Goal: Task Accomplishment & Management: Complete application form

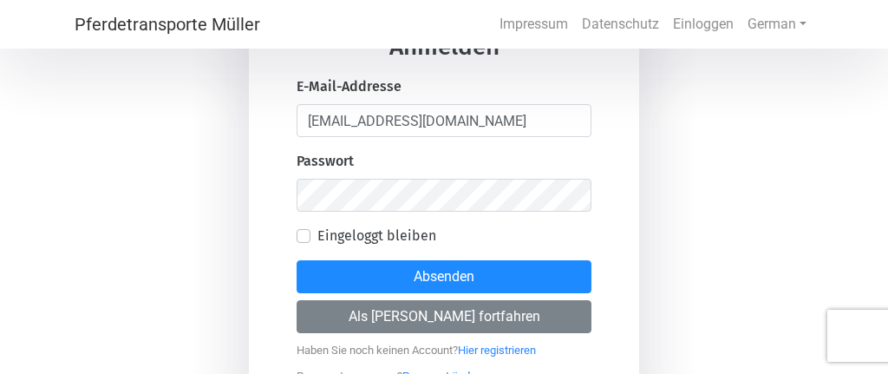
click at [317, 240] on label "Eingeloggt bleiben" at bounding box center [376, 236] width 119 height 21
click at [309, 240] on input "Eingeloggt bleiben" at bounding box center [304, 234] width 14 height 17
checkbox input "true"
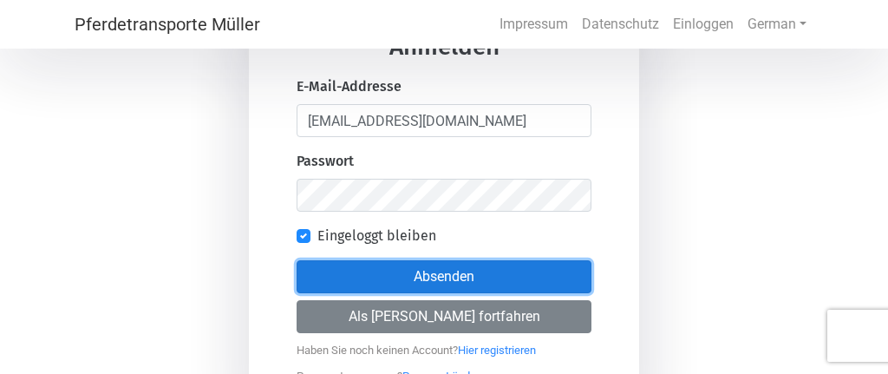
click at [465, 284] on button "Absenden" at bounding box center [444, 276] width 295 height 33
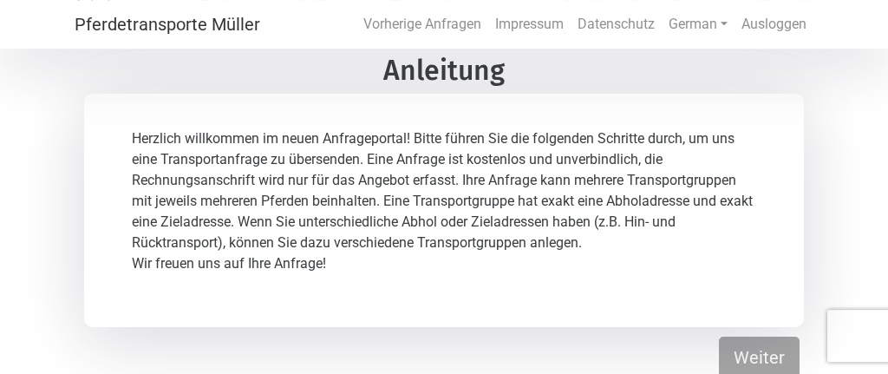
scroll to position [81, 0]
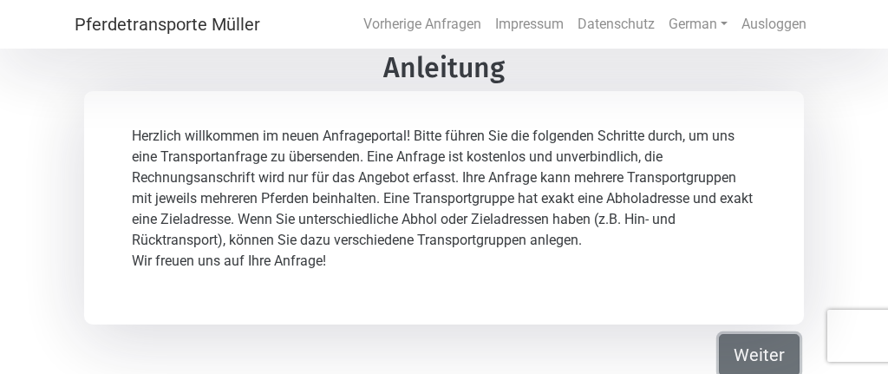
click at [758, 356] on button "Weiter" at bounding box center [759, 355] width 81 height 42
select select "Ms."
select select "DE"
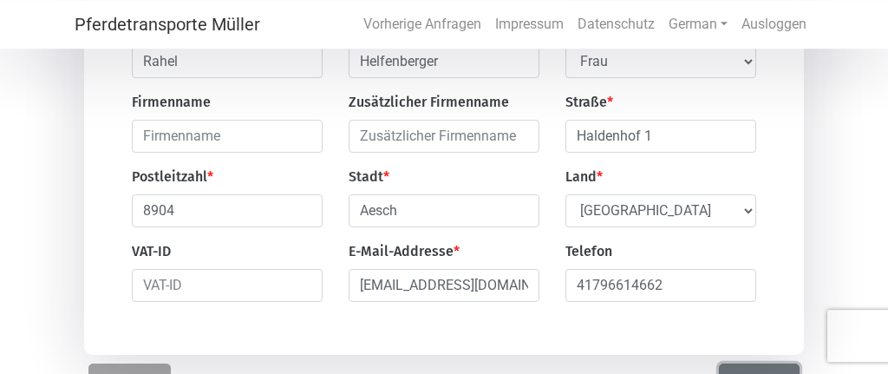
scroll to position [265, 0]
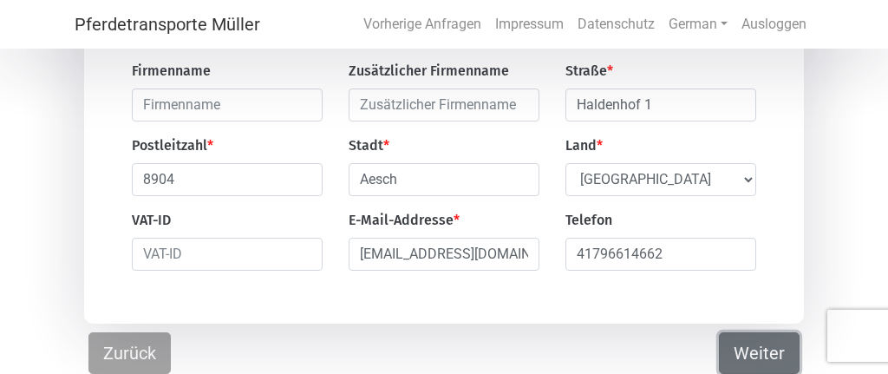
click at [749, 355] on button "Weiter" at bounding box center [759, 353] width 81 height 42
select select "DE"
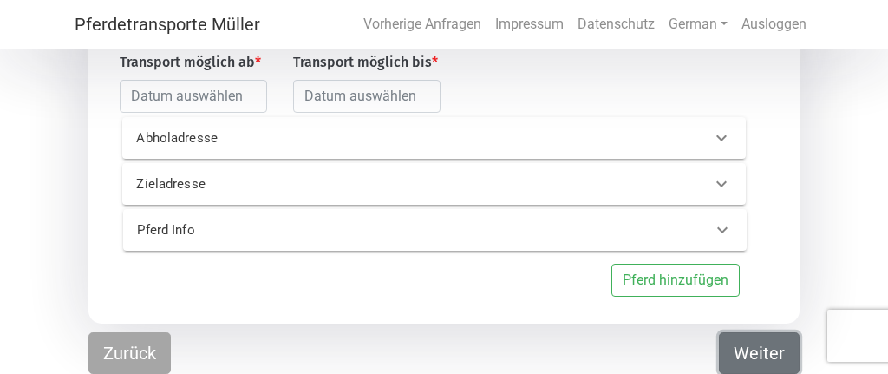
scroll to position [216, 0]
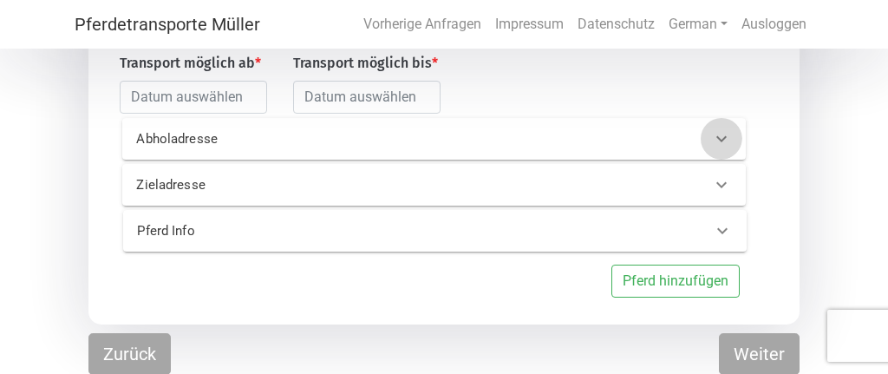
click at [723, 137] on icon at bounding box center [721, 138] width 21 height 21
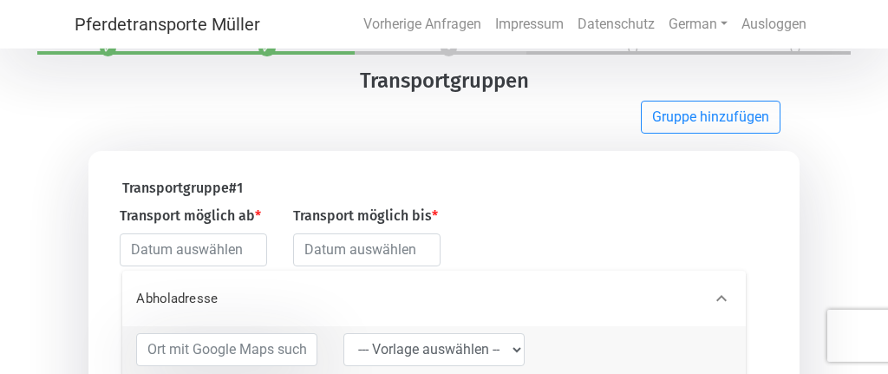
scroll to position [10, 0]
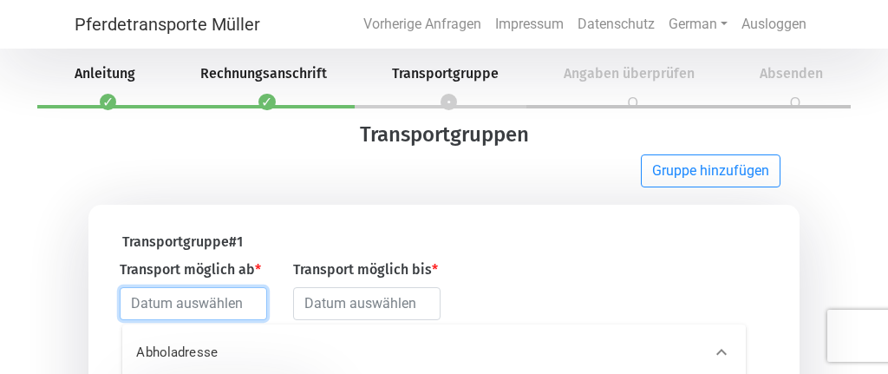
click at [206, 306] on input "text" at bounding box center [193, 303] width 147 height 33
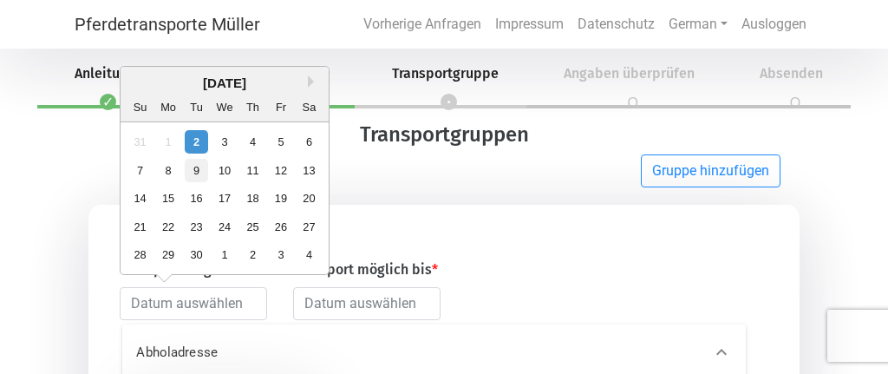
click at [198, 174] on div "9" at bounding box center [196, 170] width 23 height 23
type input "[DATE]"
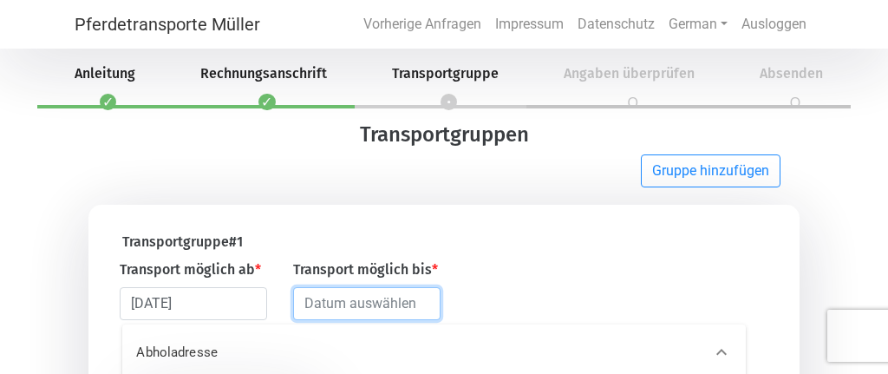
click at [358, 304] on input "text" at bounding box center [366, 303] width 147 height 33
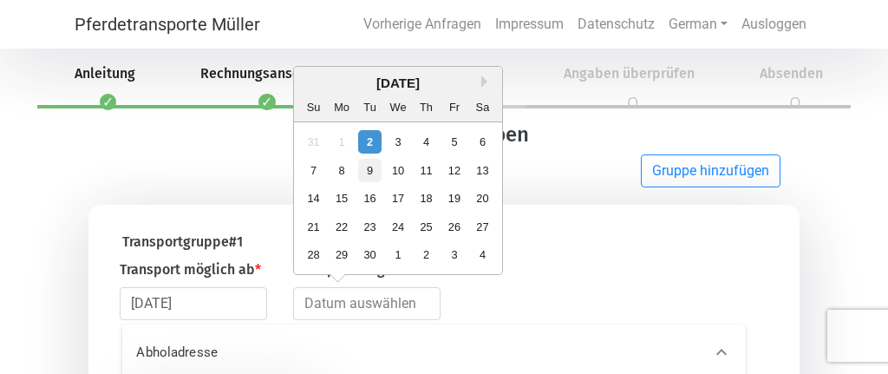
click at [378, 166] on div "9" at bounding box center [369, 170] width 23 height 23
type input "[DATE]"
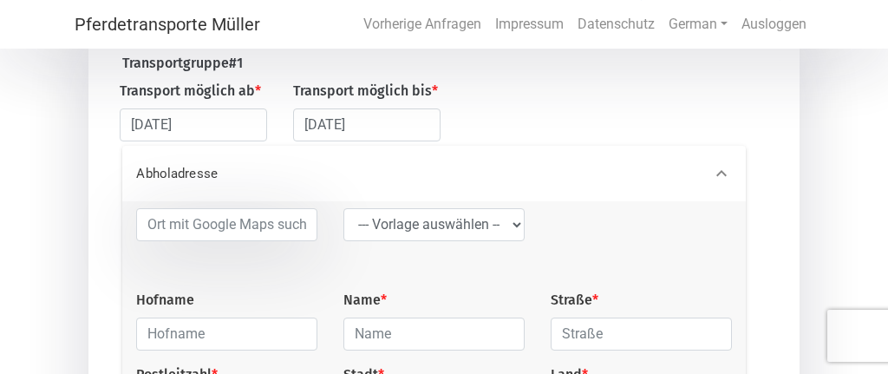
scroll to position [193, 0]
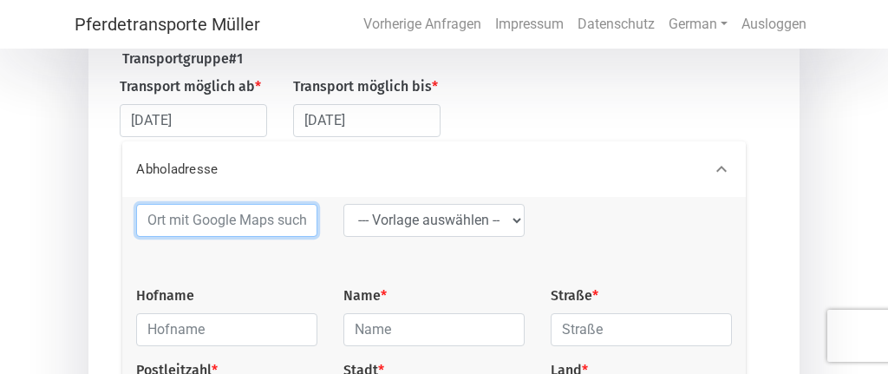
click at [237, 220] on input at bounding box center [226, 220] width 181 height 33
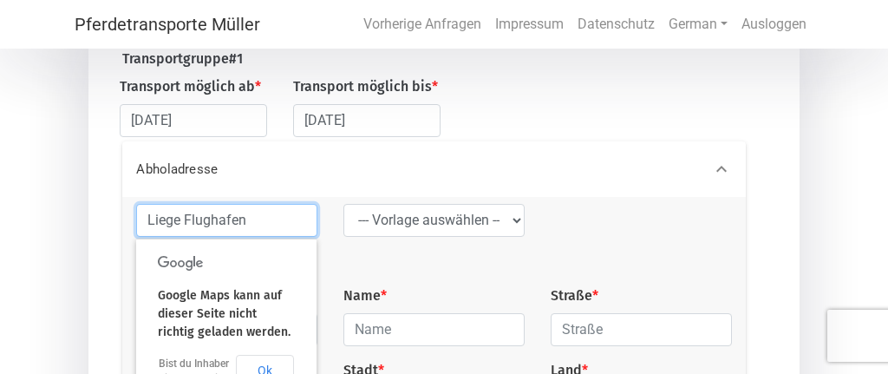
scroll to position [285, 0]
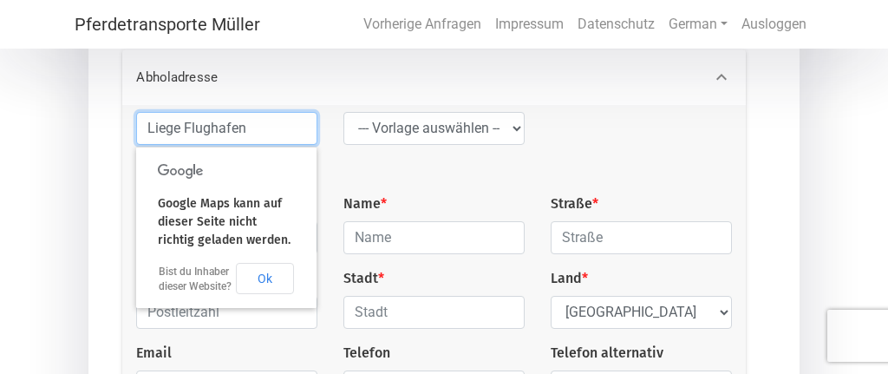
type input "Liege Flughafen"
click at [346, 174] on div "Liege Flughafen --- Vorlage auswählen --- LGG Hofname Name * Straße * Postleitz…" at bounding box center [434, 264] width 622 height 305
click at [277, 288] on button "Ok" at bounding box center [265, 278] width 58 height 31
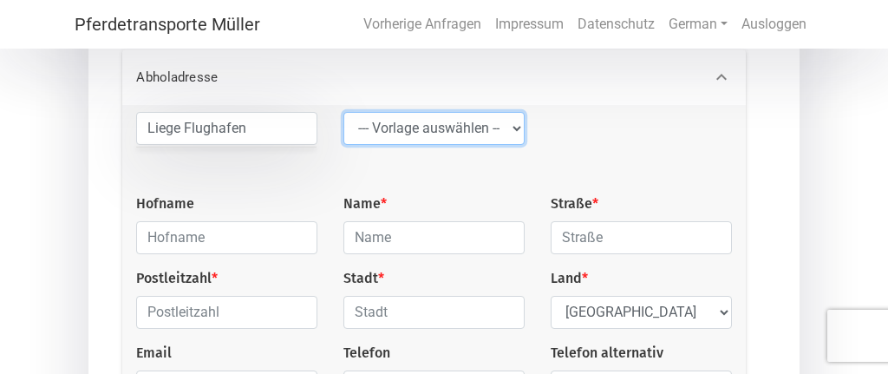
click at [344, 112] on select "--- Vorlage auswählen --- LGG" at bounding box center [434, 128] width 181 height 33
click at [514, 127] on select "--- Vorlage auswählen --- LGG" at bounding box center [434, 128] width 181 height 33
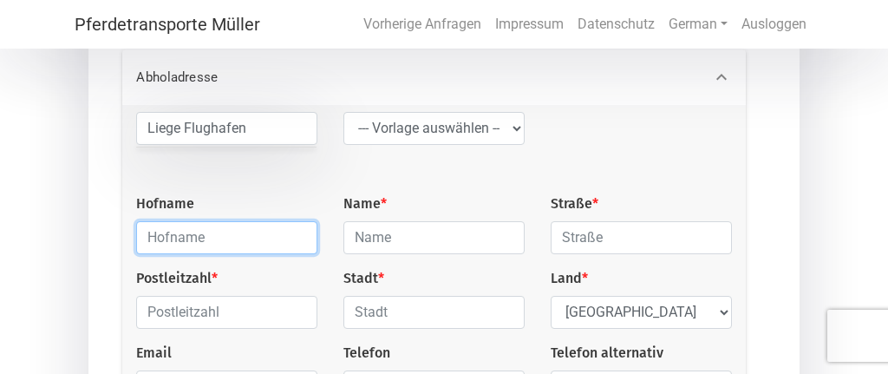
drag, startPoint x: 233, startPoint y: 244, endPoint x: 128, endPoint y: 232, distance: 105.6
click at [136, 232] on input "text" at bounding box center [226, 237] width 181 height 33
type input "Flughafen"
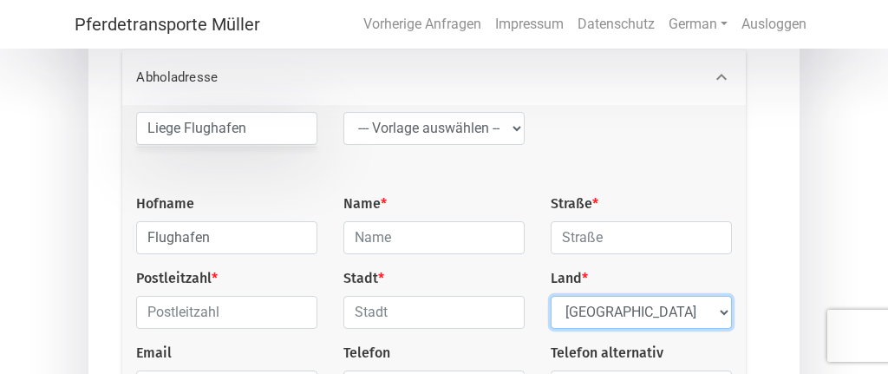
click at [551, 296] on select "Select Country [GEOGRAPHIC_DATA] [GEOGRAPHIC_DATA] [GEOGRAPHIC_DATA] [GEOGRAPHI…" at bounding box center [641, 312] width 181 height 33
select select "BE"
click option "[GEOGRAPHIC_DATA]" at bounding box center [0, 0] width 0 height 0
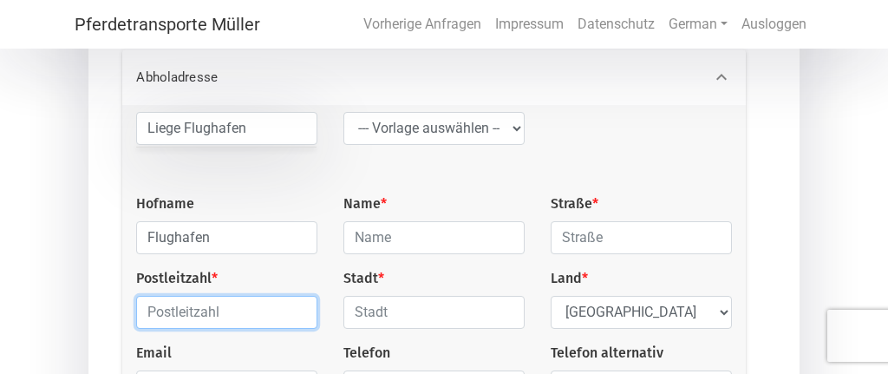
click at [279, 312] on input "text" at bounding box center [226, 312] width 181 height 33
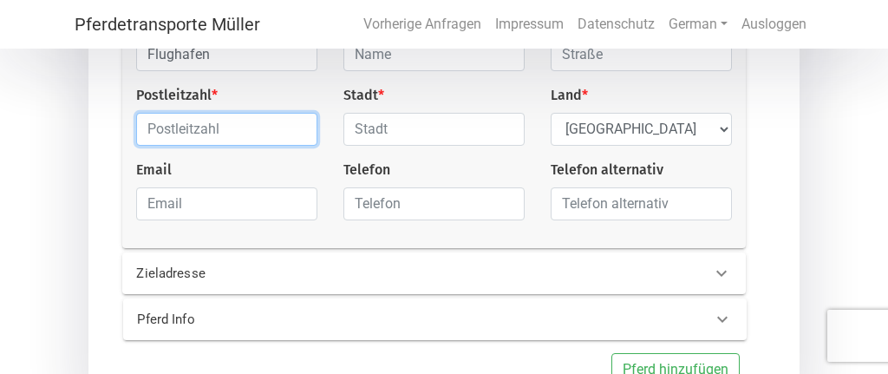
scroll to position [376, 0]
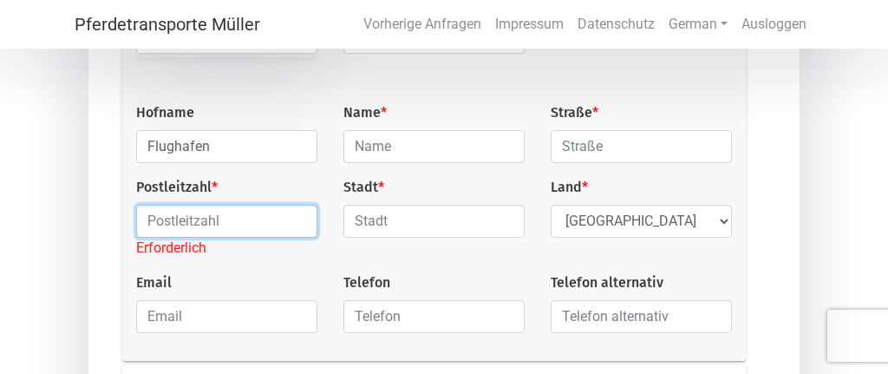
click at [242, 226] on input "text" at bounding box center [226, 221] width 181 height 33
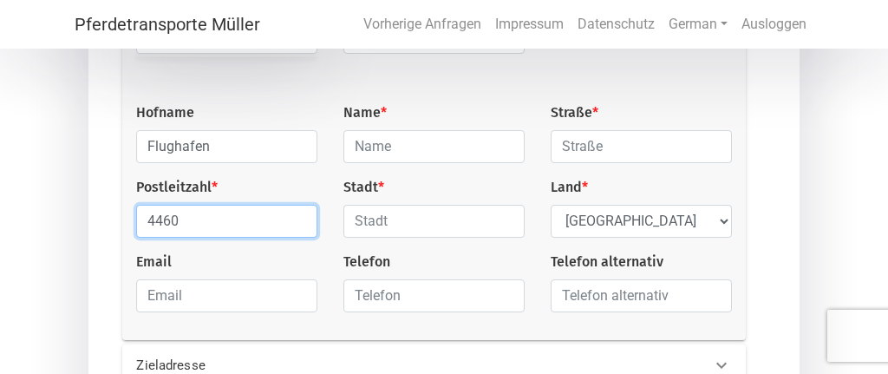
type input "4460"
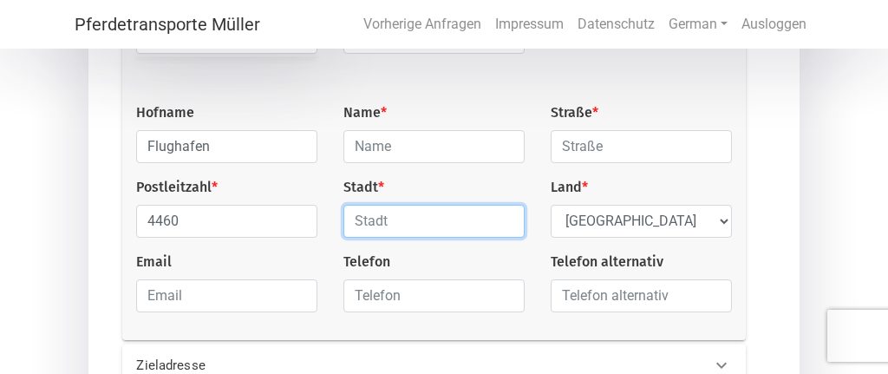
click at [388, 231] on input "text" at bounding box center [434, 221] width 181 height 33
type input "[PERSON_NAME]"
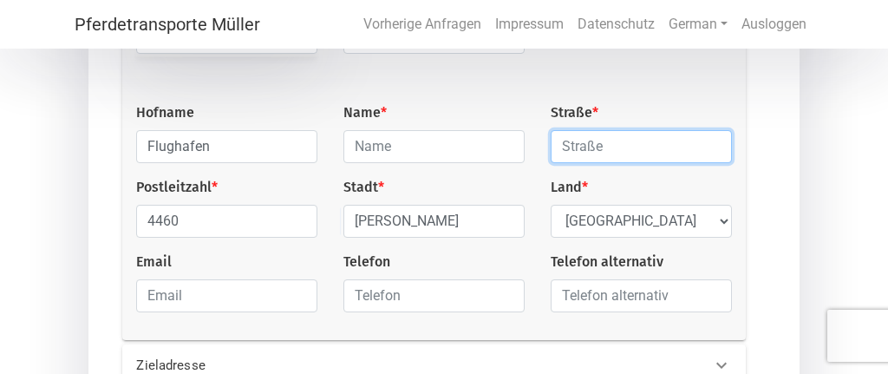
click at [600, 143] on input "text" at bounding box center [641, 146] width 181 height 33
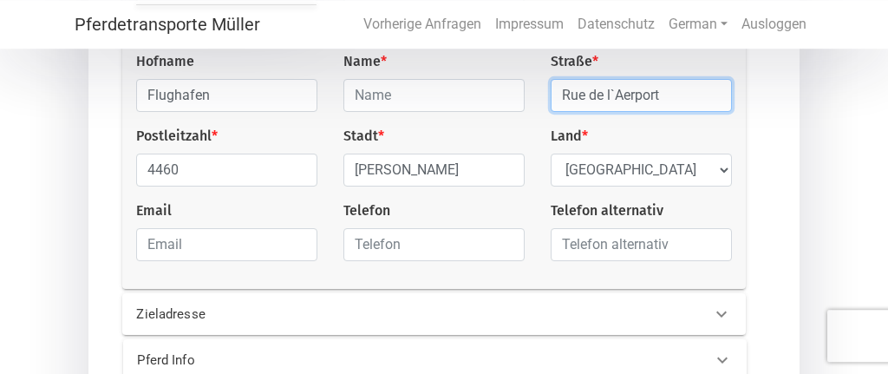
scroll to position [468, 0]
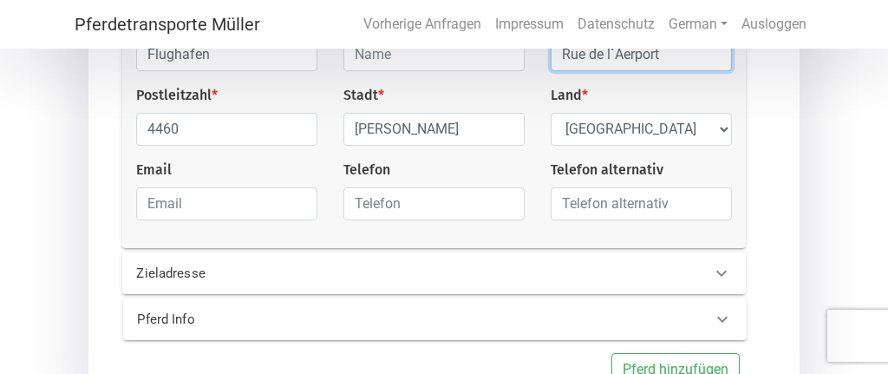
type input "Rue de l`Aerport"
click at [379, 280] on p "Zieladresse" at bounding box center [264, 274] width 256 height 20
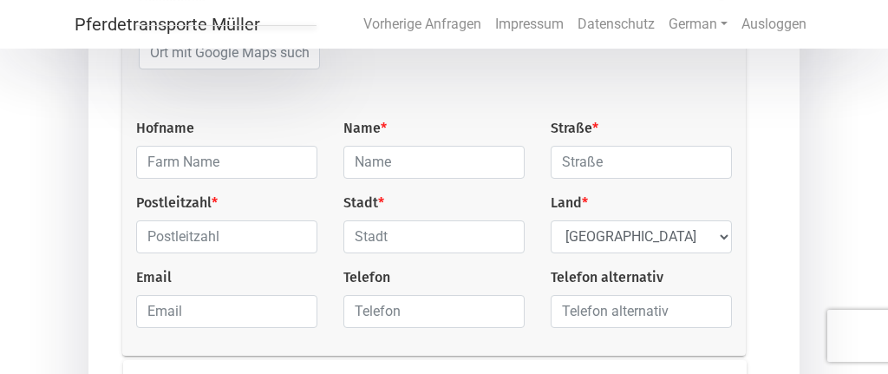
scroll to position [376, 0]
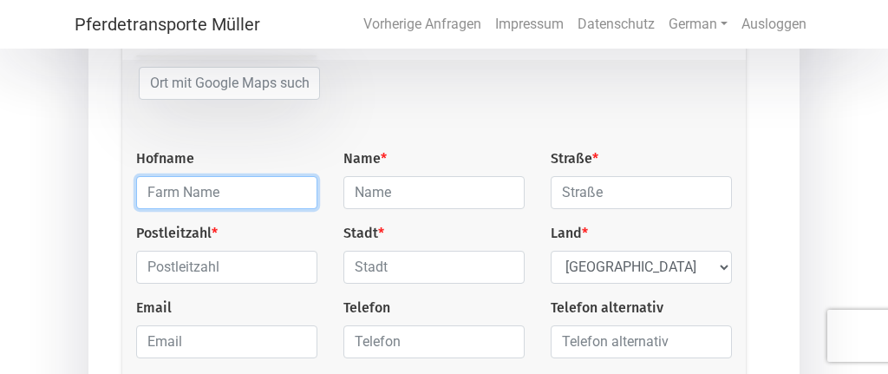
click at [246, 201] on input "text" at bounding box center [226, 192] width 181 height 33
type input "Haldenhof 1"
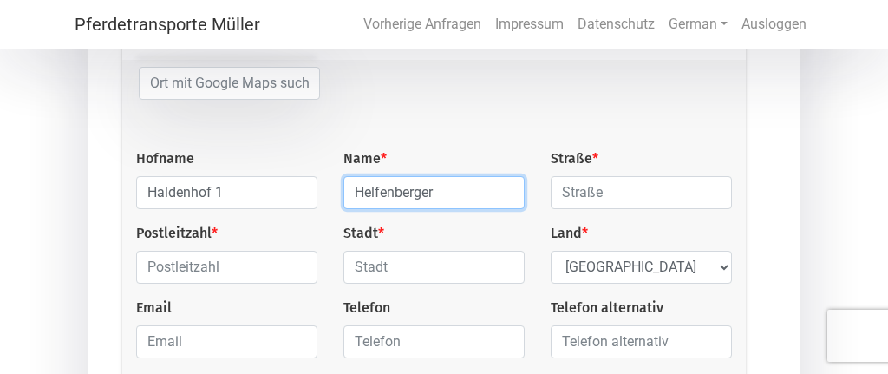
type input "Helfenberger"
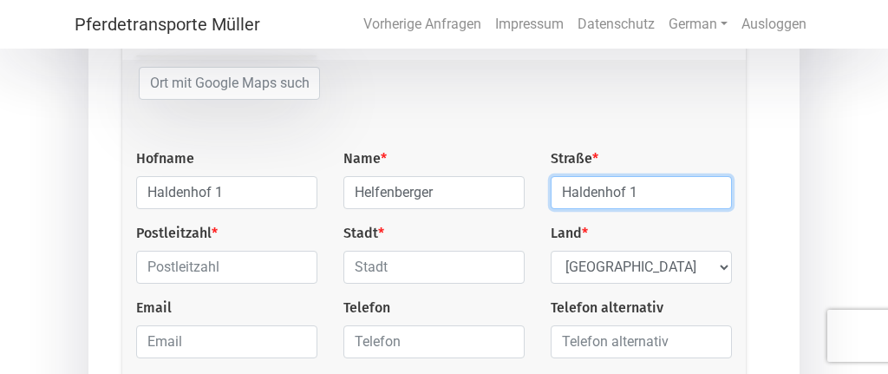
type input "Haldenhof 1"
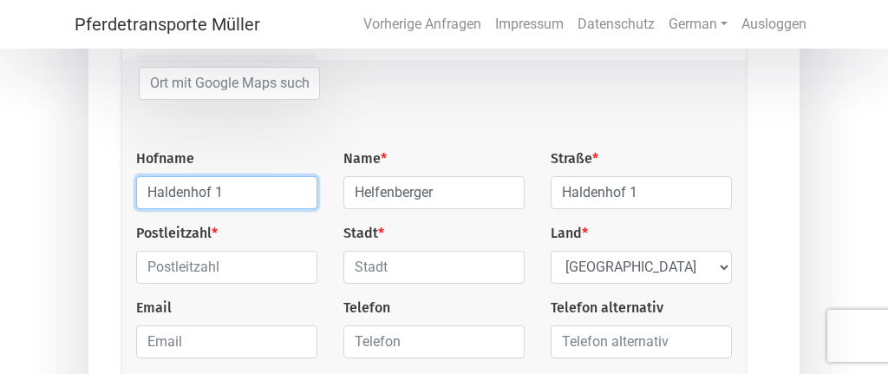
click at [234, 196] on input "Haldenhof 1" at bounding box center [226, 192] width 181 height 33
type input "Haldenhof"
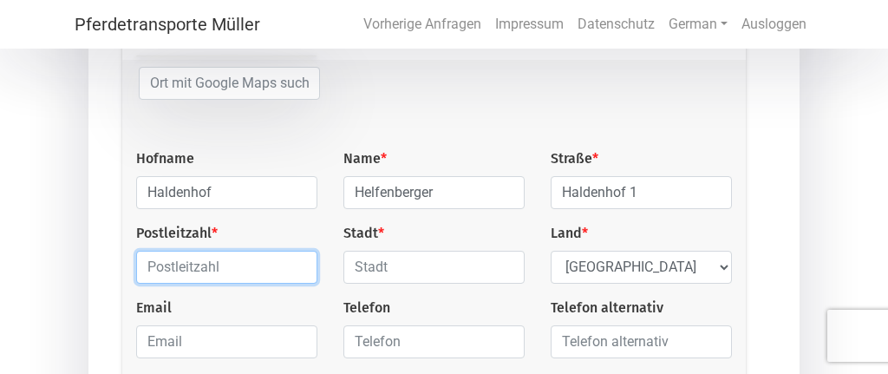
click at [176, 270] on input "text" at bounding box center [226, 267] width 181 height 33
type input "8904"
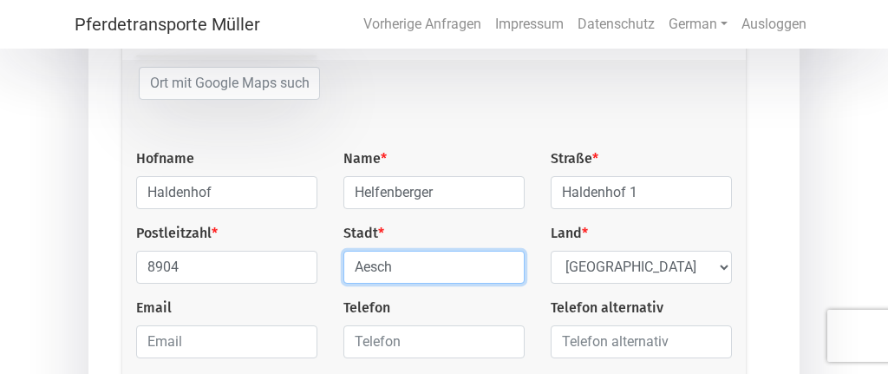
type input "Aesch"
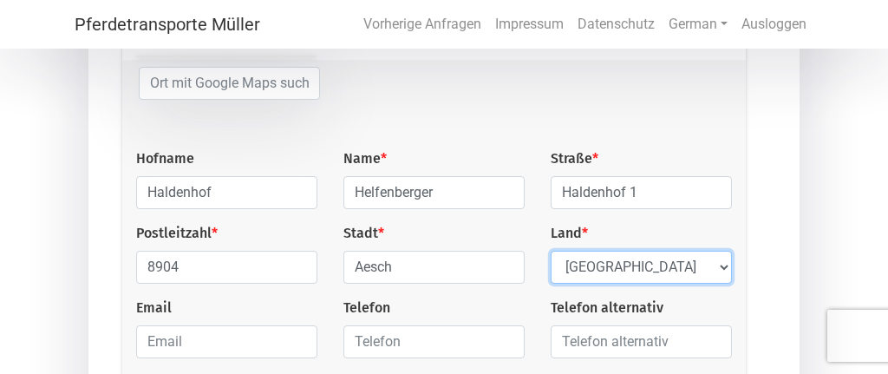
click at [551, 251] on select "Select Country [GEOGRAPHIC_DATA] [GEOGRAPHIC_DATA] [GEOGRAPHIC_DATA] [GEOGRAPHI…" at bounding box center [641, 267] width 181 height 33
select select "CH"
click option "[GEOGRAPHIC_DATA]" at bounding box center [0, 0] width 0 height 0
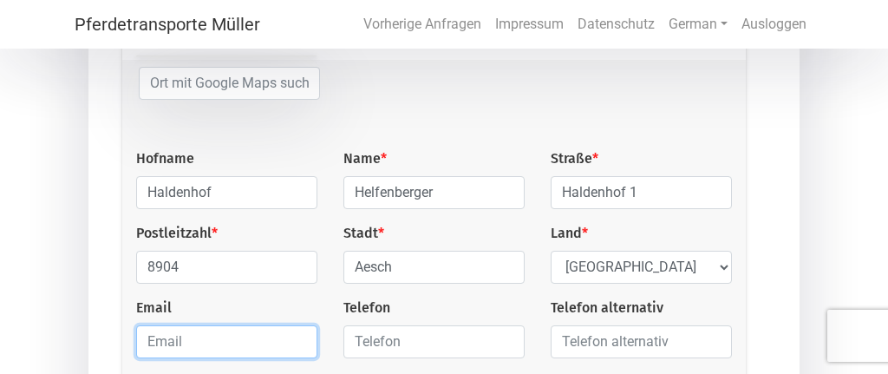
click at [184, 345] on input "email" at bounding box center [226, 341] width 181 height 33
type input "[EMAIL_ADDRESS][DOMAIN_NAME]"
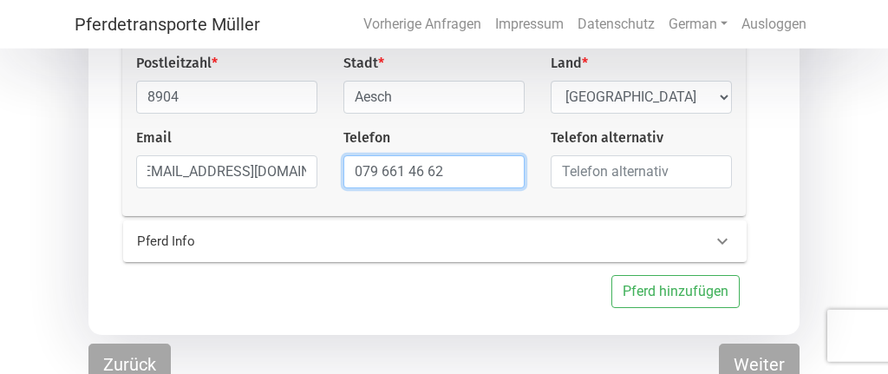
scroll to position [559, 0]
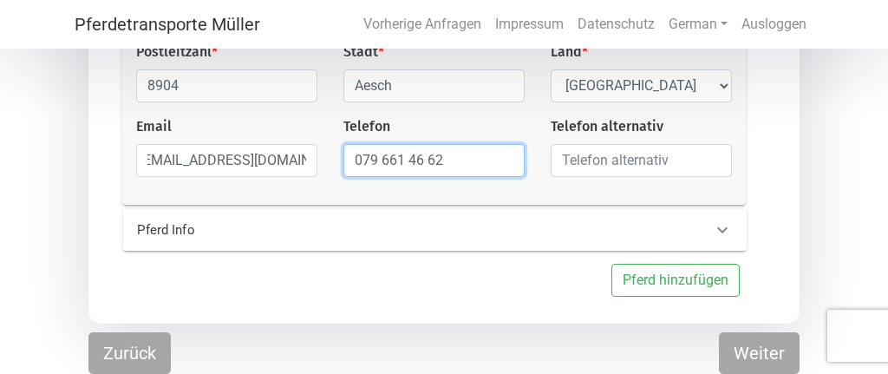
type input "079 661 46 62"
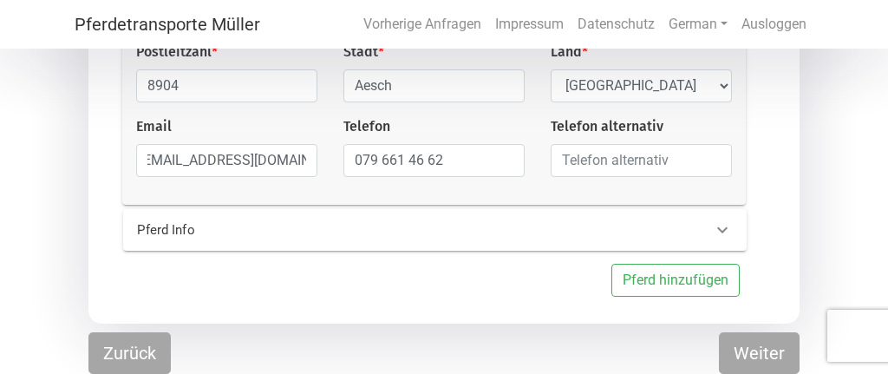
click at [647, 240] on div "Pferd Info" at bounding box center [406, 230] width 565 height 20
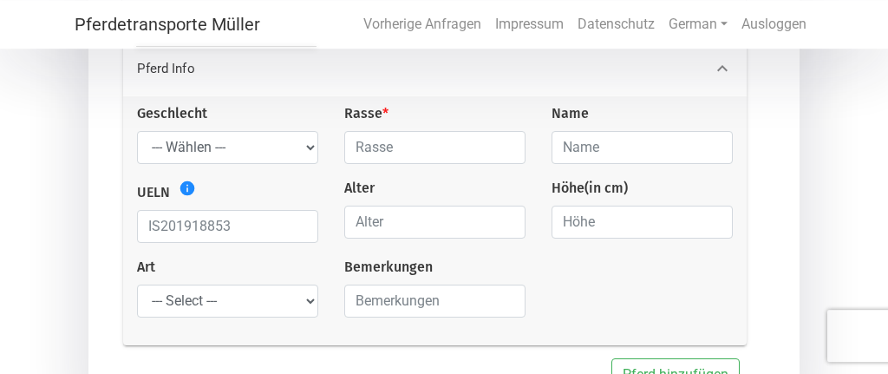
scroll to position [345, 0]
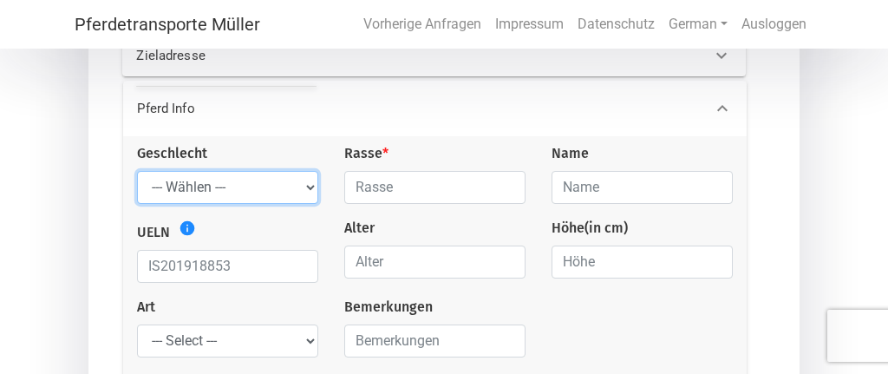
click at [137, 171] on select "--- Wählen --- Hengst Wallach Stute" at bounding box center [227, 187] width 181 height 33
select select "mare"
click option "Stute" at bounding box center [0, 0] width 0 height 0
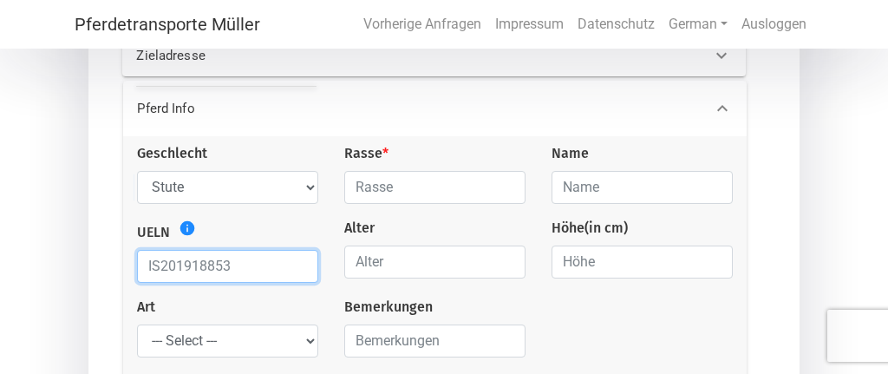
drag, startPoint x: 245, startPoint y: 272, endPoint x: 126, endPoint y: 261, distance: 119.3
click at [137, 261] on input "text" at bounding box center [227, 266] width 181 height 33
type input "IS2011286781"
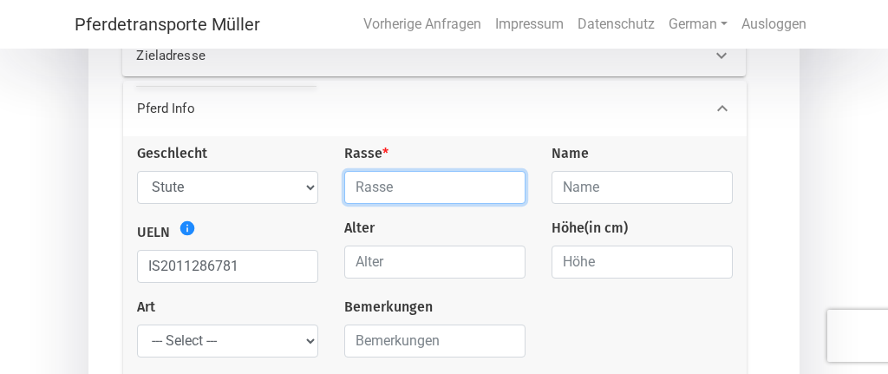
click at [440, 186] on input "text" at bounding box center [434, 187] width 181 height 33
type input "Islandpferd"
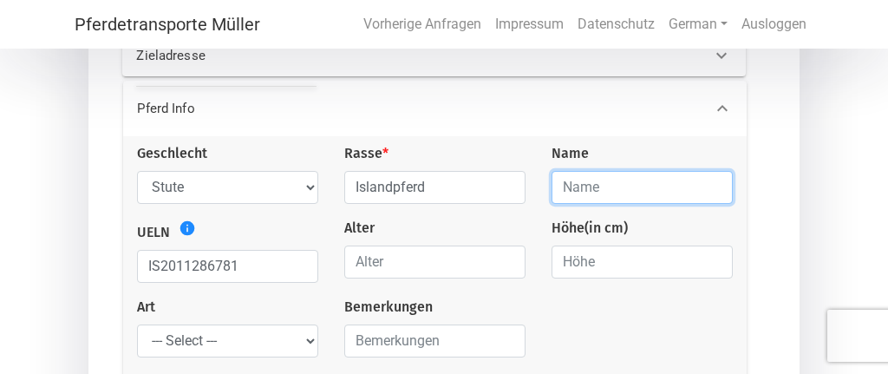
click at [611, 196] on input "text" at bounding box center [642, 187] width 181 height 33
type input "Osk fra Skardi"
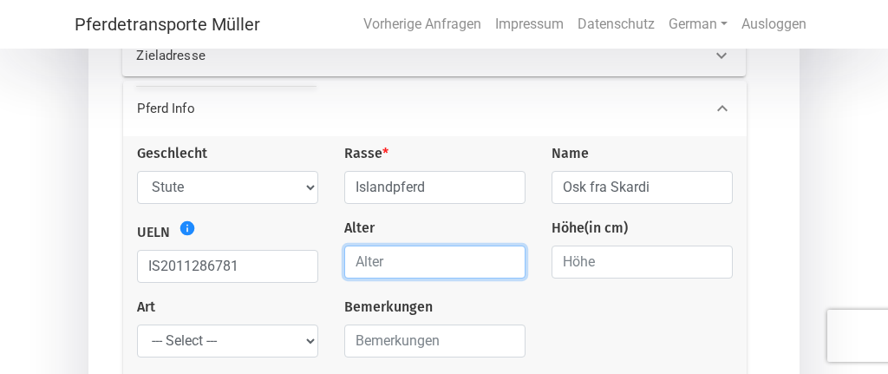
click at [409, 273] on input "number" at bounding box center [434, 261] width 181 height 33
type input "2"
type input "14"
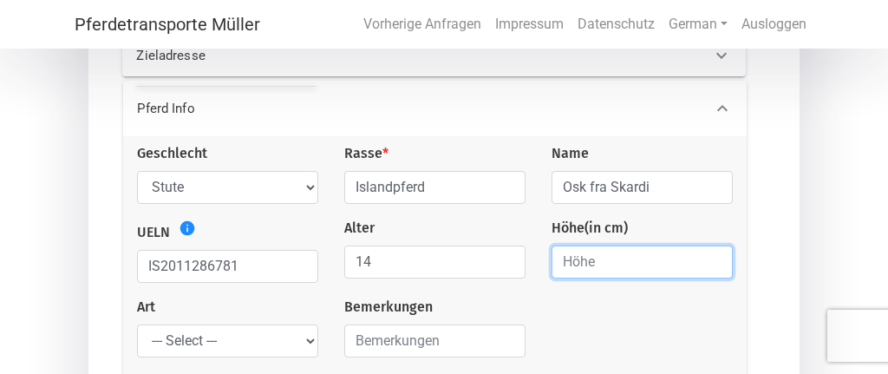
click at [658, 267] on input "number" at bounding box center [642, 261] width 181 height 33
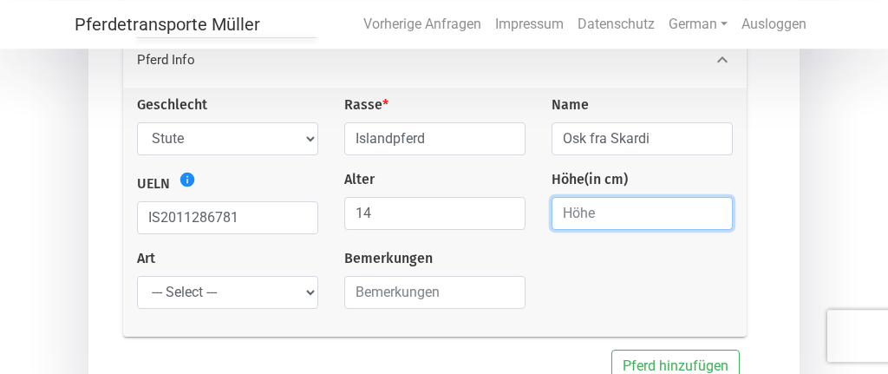
scroll to position [482, 0]
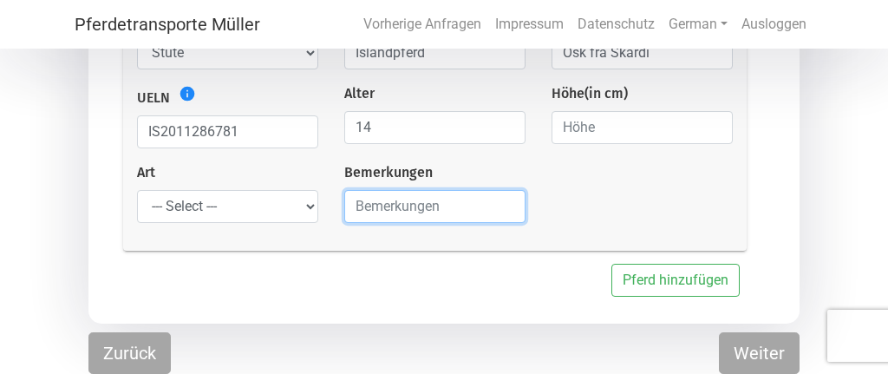
click at [370, 207] on input "text" at bounding box center [434, 206] width 181 height 33
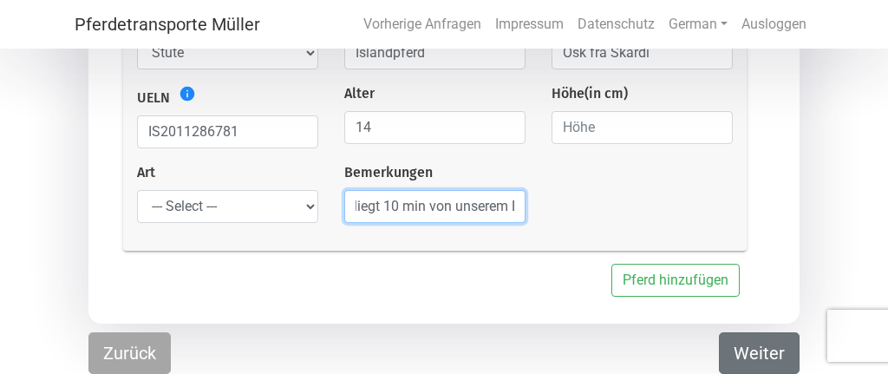
type input "[PERSON_NAME] wird auch ein Pferd Importieren, ihr Stall liegt 10 min von unser…"
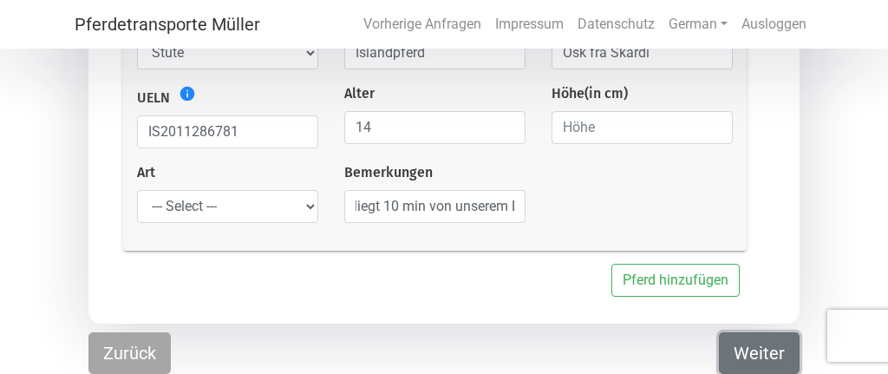
click at [730, 357] on button "Weiter" at bounding box center [759, 353] width 81 height 42
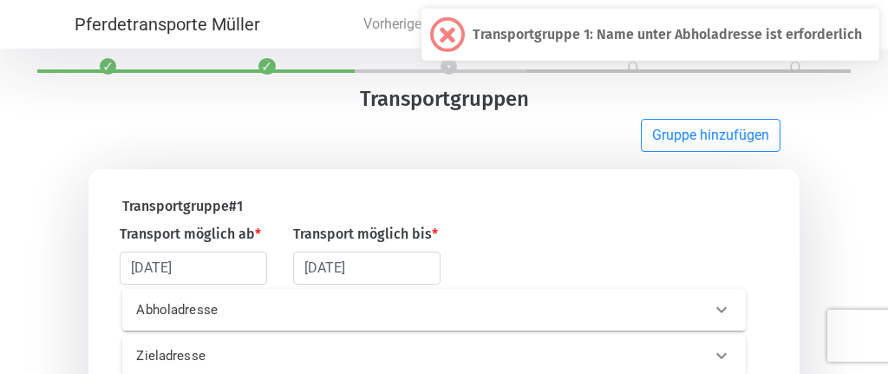
scroll to position [24, 0]
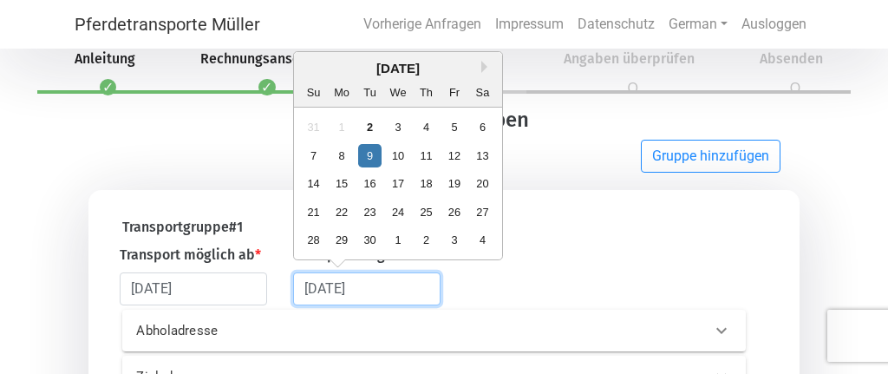
click at [383, 291] on input "[DATE]" at bounding box center [366, 288] width 147 height 33
click at [405, 157] on div "10" at bounding box center [398, 155] width 23 height 23
type input "[DATE]"
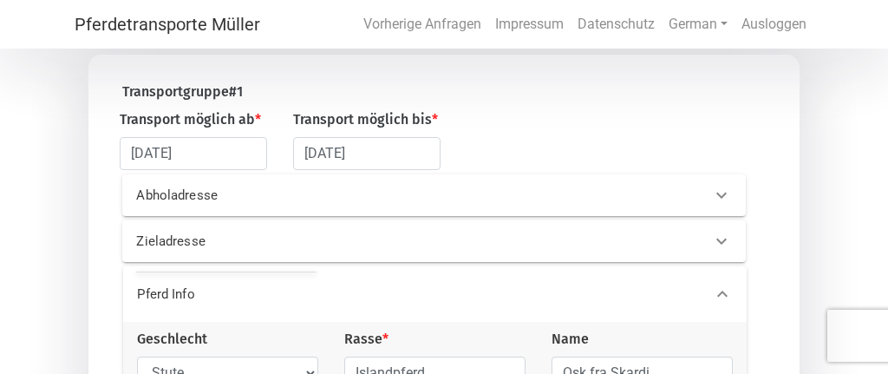
scroll to position [207, 0]
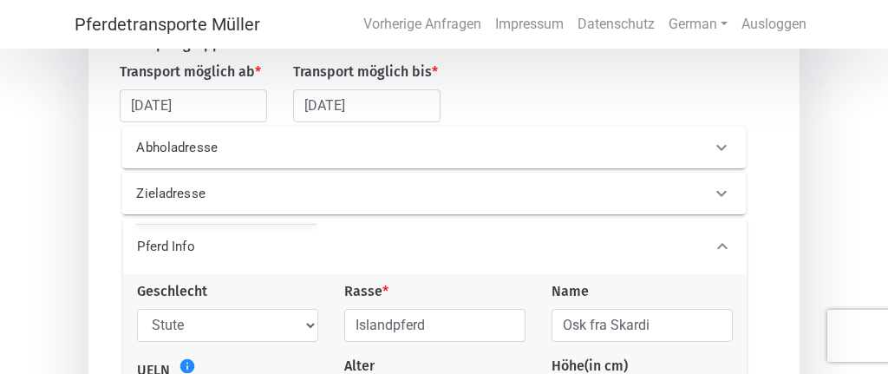
click at [479, 142] on div "Abholadresse" at bounding box center [405, 148] width 565 height 20
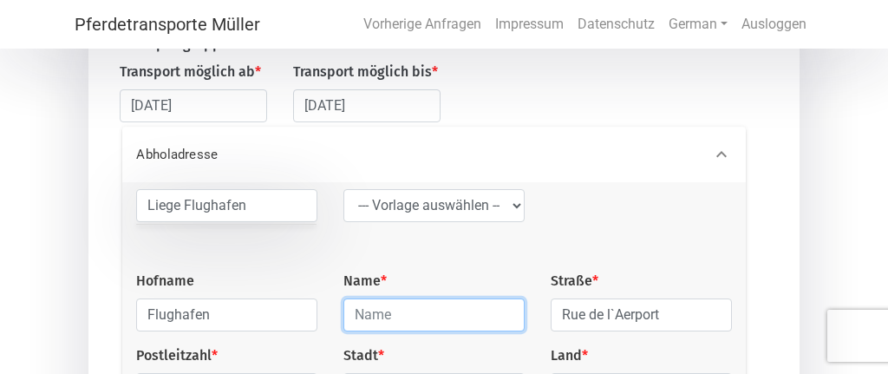
click at [425, 321] on input "text" at bounding box center [434, 314] width 181 height 33
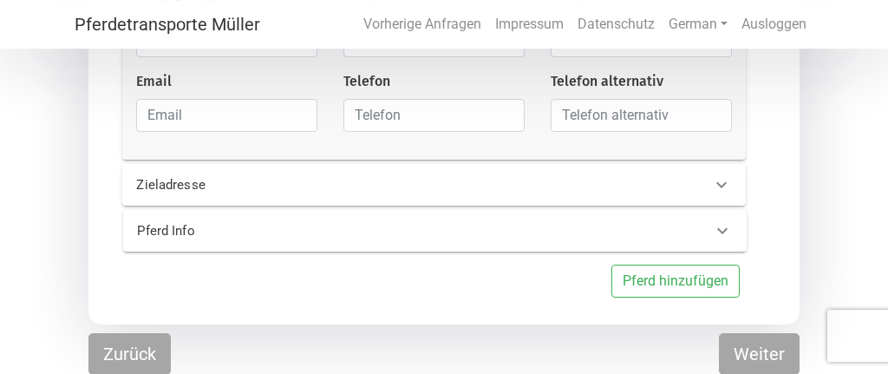
scroll to position [560, 0]
type input "Flughafen"
click at [764, 353] on button "Weiter" at bounding box center [759, 353] width 81 height 42
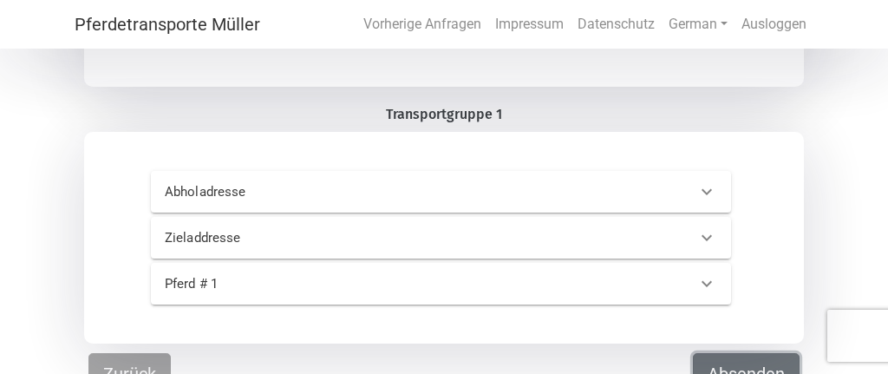
click at [749, 362] on button "Absenden" at bounding box center [746, 374] width 107 height 42
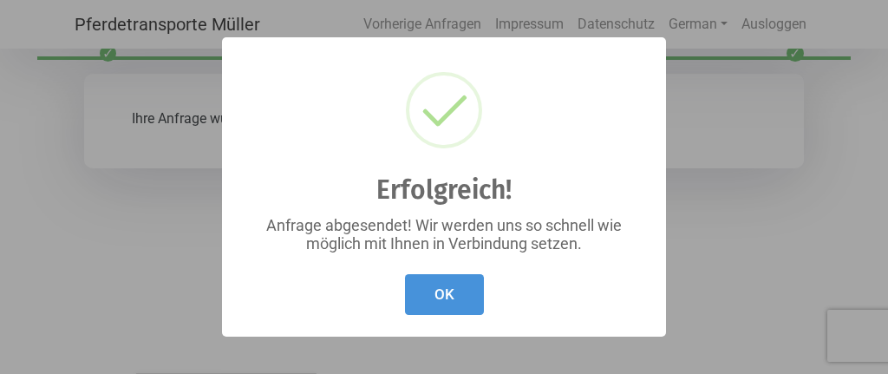
scroll to position [57, 0]
click at [467, 291] on button "OK" at bounding box center [444, 294] width 79 height 41
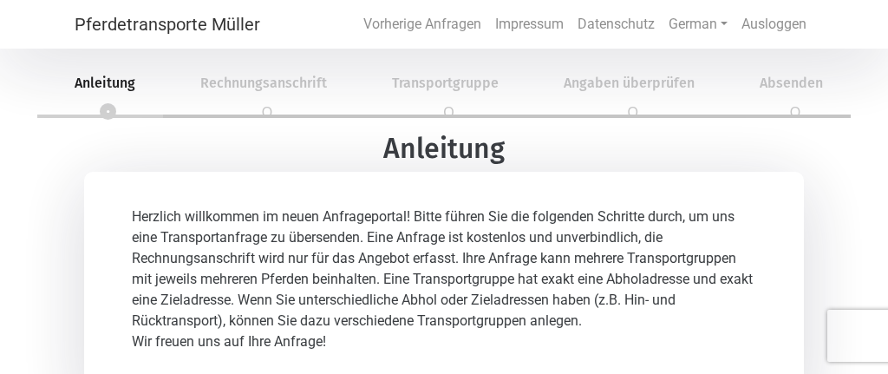
scroll to position [81, 0]
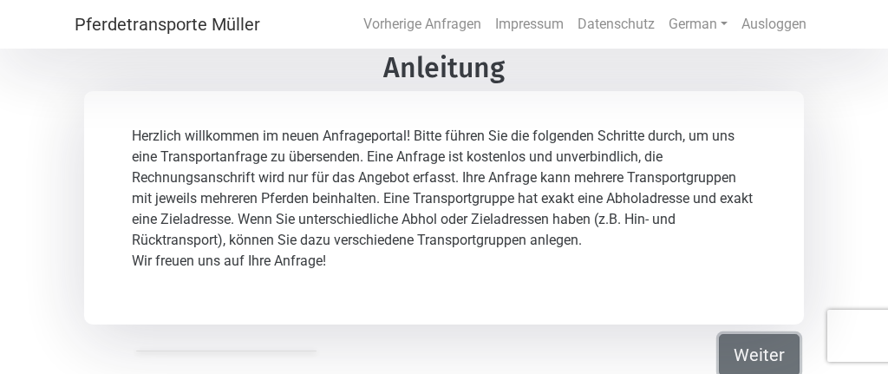
click at [768, 362] on button "Weiter" at bounding box center [759, 355] width 81 height 42
select select "Ms."
select select "DE"
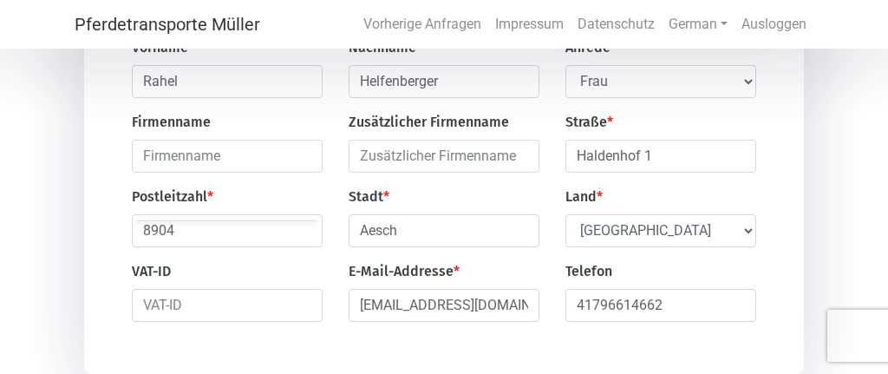
scroll to position [173, 0]
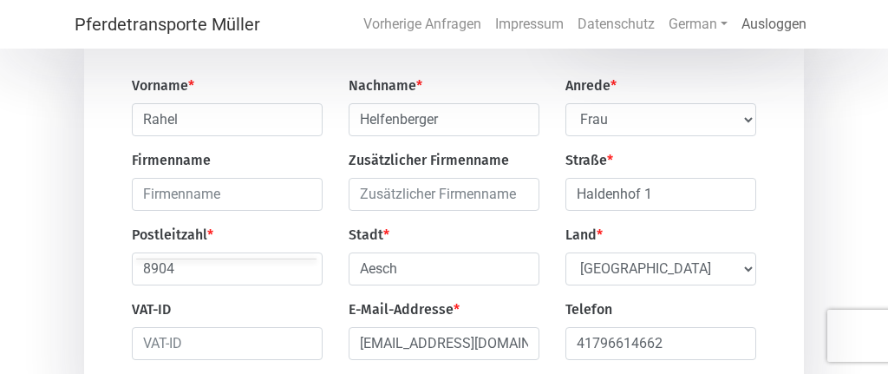
click at [765, 31] on link "Ausloggen" at bounding box center [774, 24] width 79 height 35
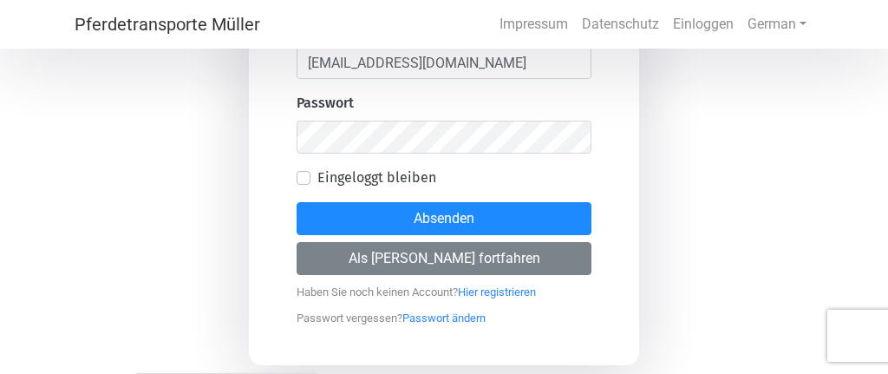
scroll to position [57, 0]
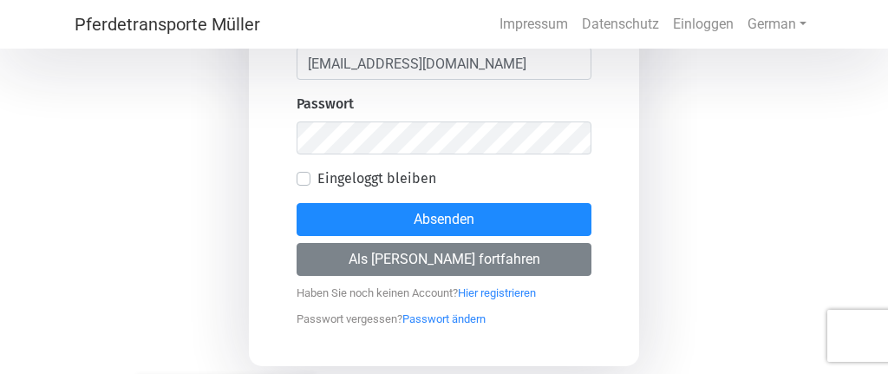
click at [317, 181] on label "Eingeloggt bleiben" at bounding box center [376, 178] width 119 height 21
click at [304, 181] on input "Eingeloggt bleiben" at bounding box center [304, 176] width 14 height 17
checkbox input "true"
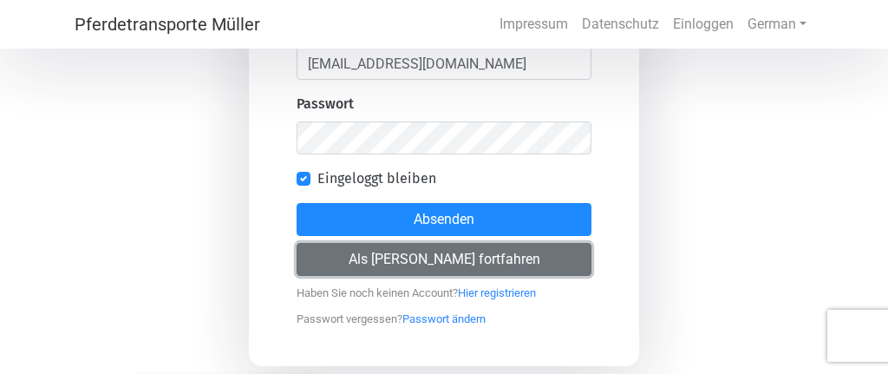
click at [447, 267] on button "Als [PERSON_NAME] fortfahren" at bounding box center [444, 259] width 295 height 33
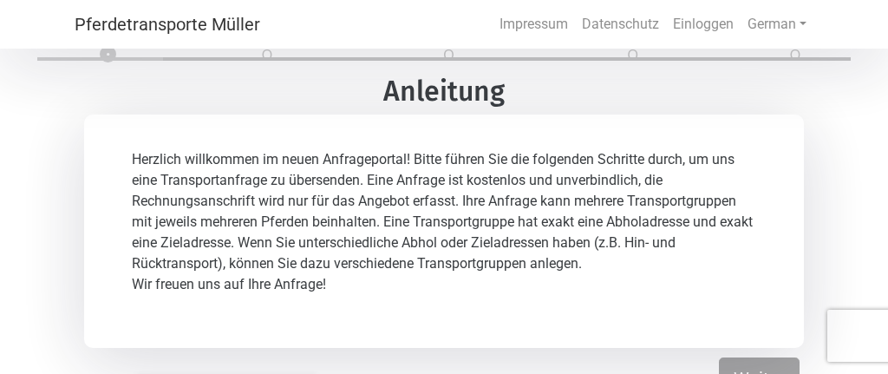
scroll to position [81, 0]
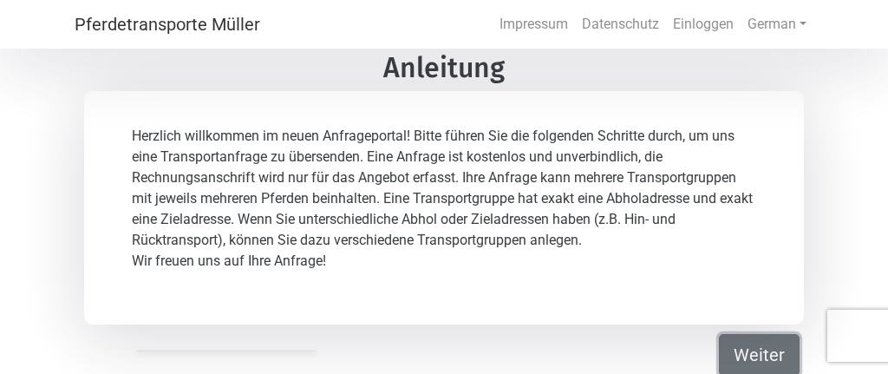
click at [730, 338] on button "Weiter" at bounding box center [759, 355] width 81 height 42
select select "DE"
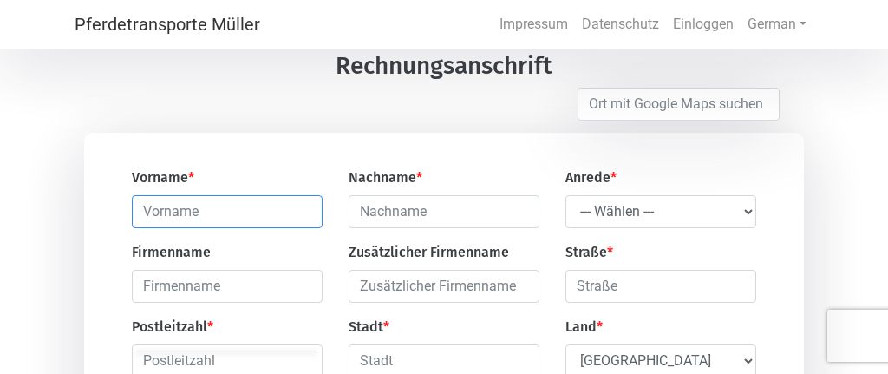
click at [210, 213] on input "text" at bounding box center [227, 211] width 191 height 33
type input "[PERSON_NAME]"
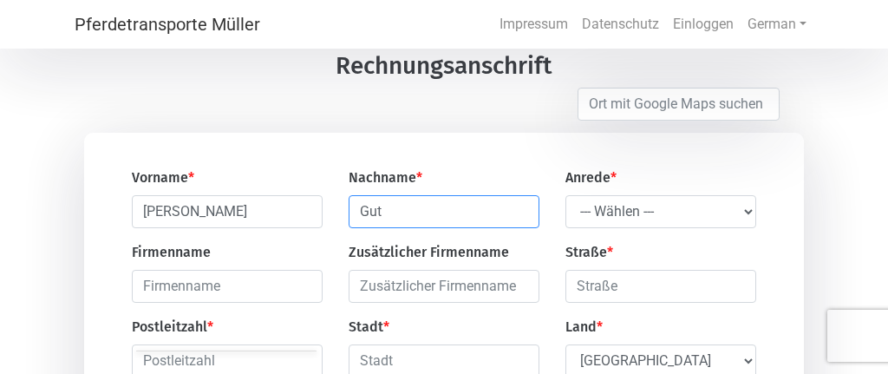
type input "Gut"
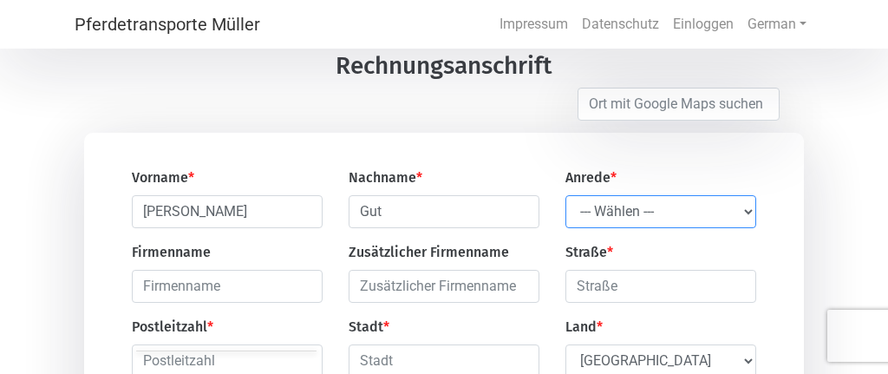
click at [566, 195] on select "--- Wählen --- Herr Frau" at bounding box center [661, 211] width 191 height 33
select select "Ms."
click option "Frau" at bounding box center [0, 0] width 0 height 0
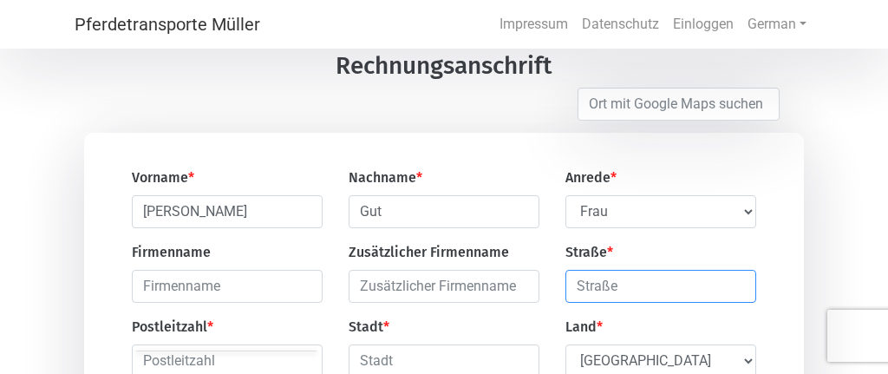
click at [619, 289] on input "text" at bounding box center [661, 286] width 191 height 33
type input "Langackerstr. 45"
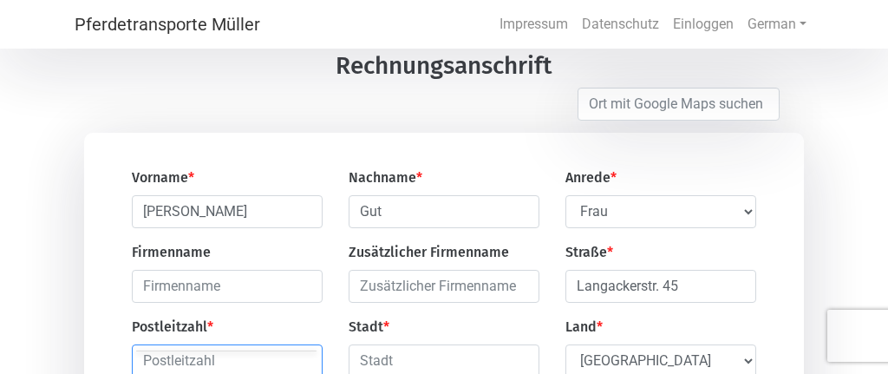
click at [175, 358] on input "text" at bounding box center [227, 360] width 191 height 33
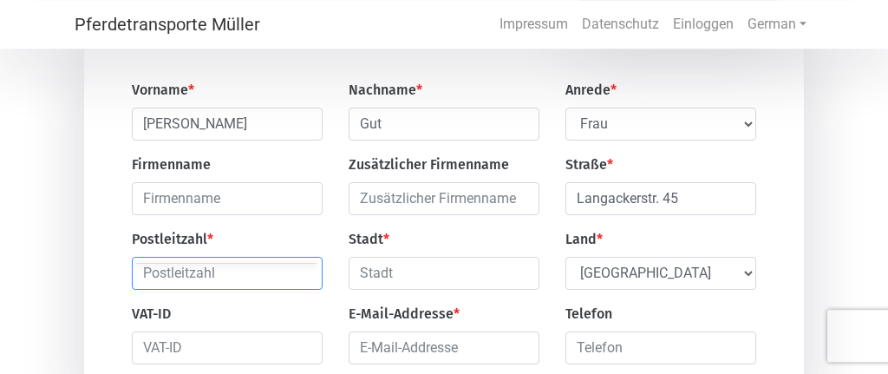
scroll to position [173, 0]
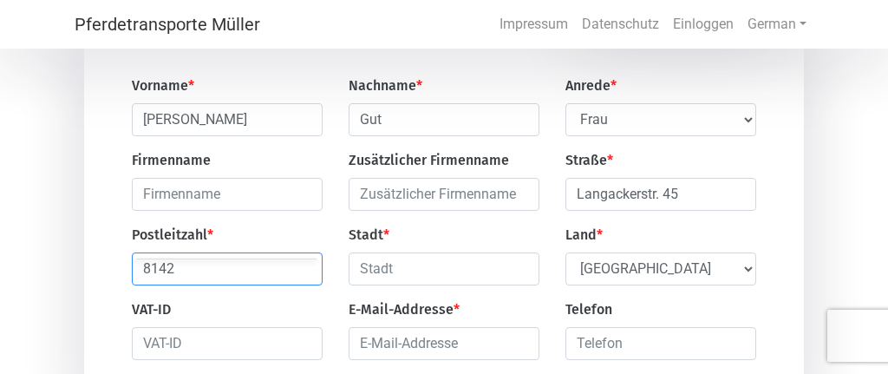
type input "8142"
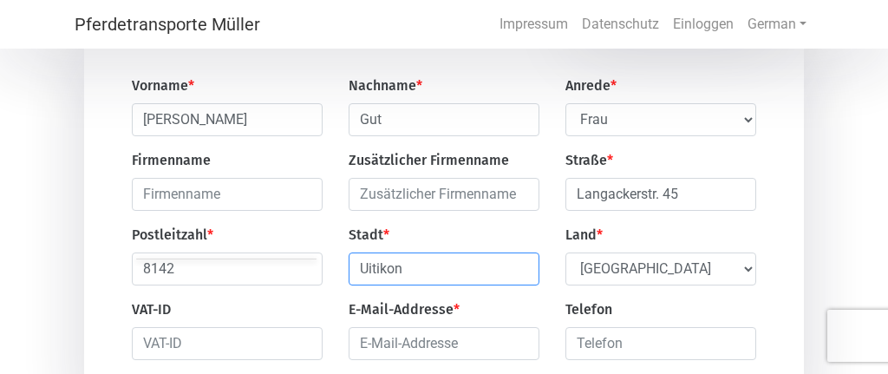
type input "Uitikon"
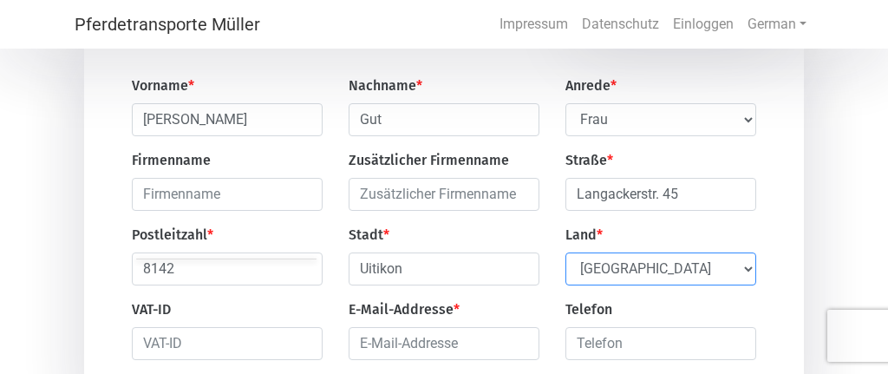
click at [566, 252] on select "Select Country [GEOGRAPHIC_DATA] [GEOGRAPHIC_DATA] [GEOGRAPHIC_DATA] [GEOGRAPHI…" at bounding box center [661, 268] width 191 height 33
select select "CH"
click option "[GEOGRAPHIC_DATA]" at bounding box center [0, 0] width 0 height 0
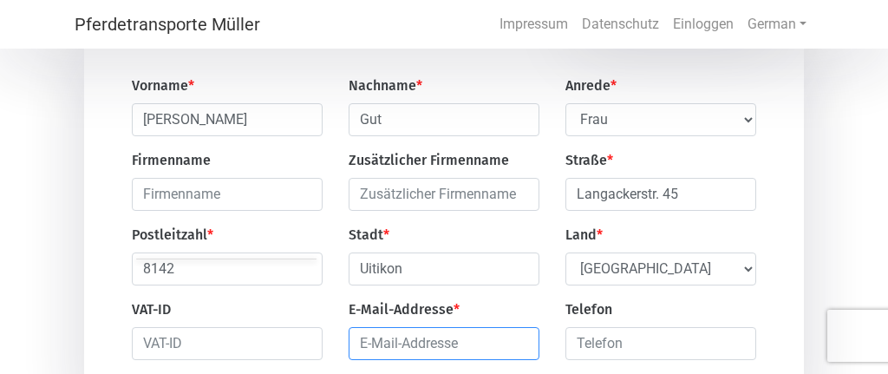
click at [366, 345] on input "email" at bounding box center [444, 343] width 191 height 33
type input "[EMAIL_ADDRESS][DOMAIN_NAME]"
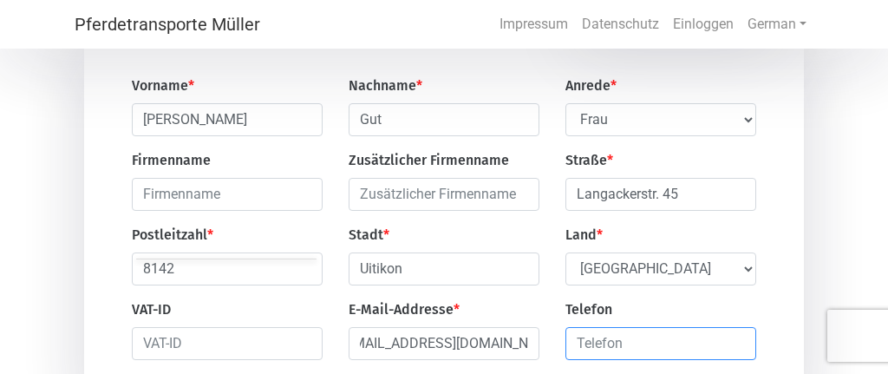
click at [629, 348] on input "number" at bounding box center [661, 343] width 191 height 33
type input "076"
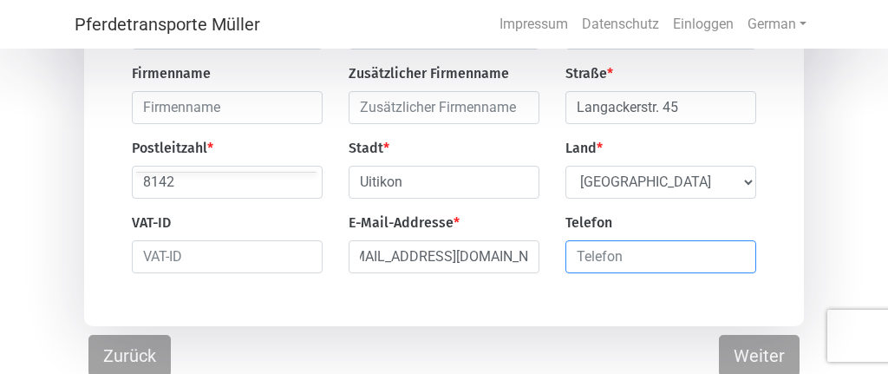
scroll to position [265, 0]
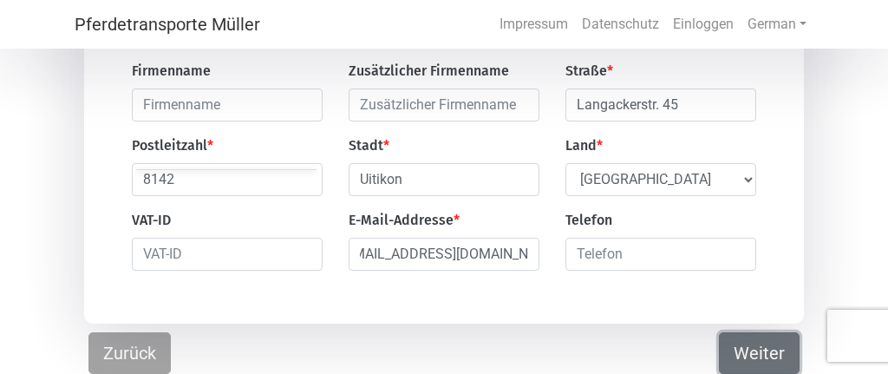
click at [732, 345] on button "Weiter" at bounding box center [759, 353] width 81 height 42
select select "DE"
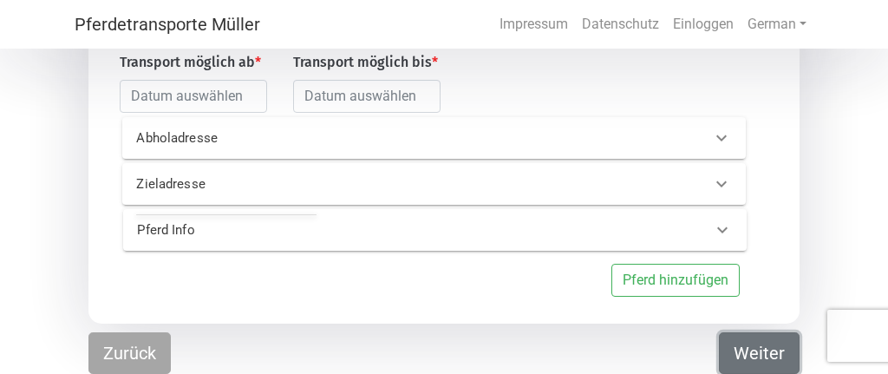
scroll to position [217, 0]
click at [209, 139] on p "Abholadresse" at bounding box center [264, 138] width 256 height 20
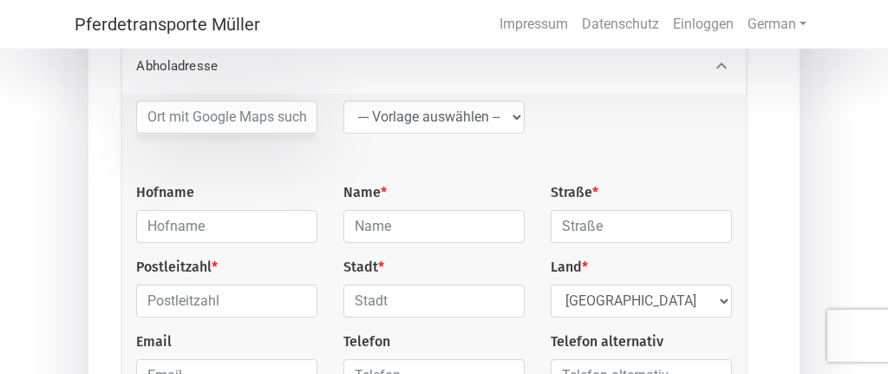
scroll to position [285, 0]
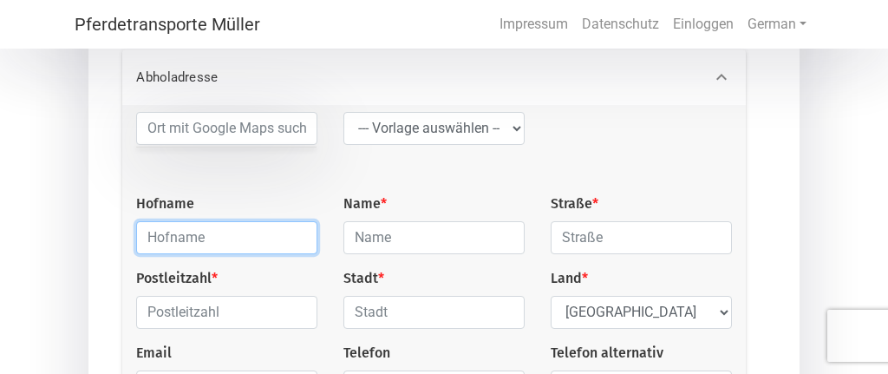
click at [224, 240] on input "text" at bounding box center [226, 237] width 181 height 33
type input "Flughafen [GEOGRAPHIC_DATA]"
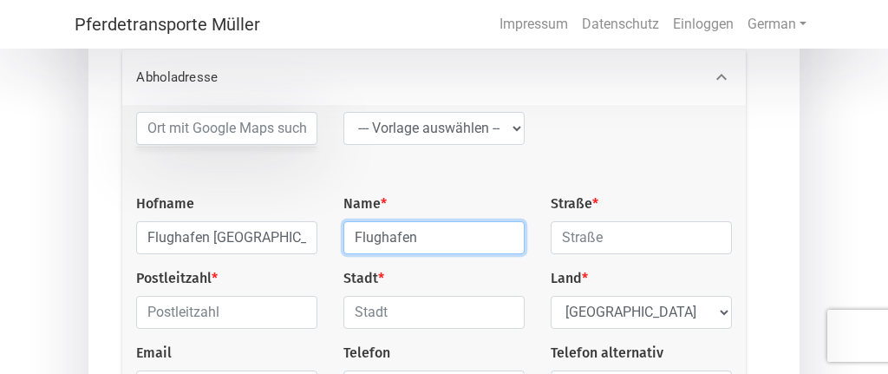
type input "Flughafen"
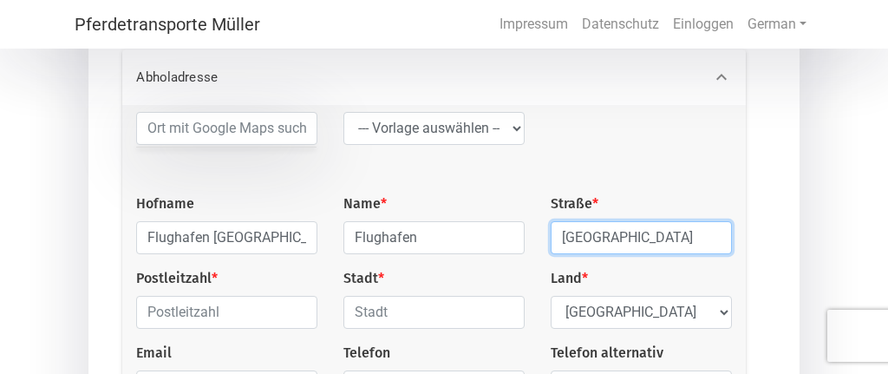
type input "[GEOGRAPHIC_DATA]"
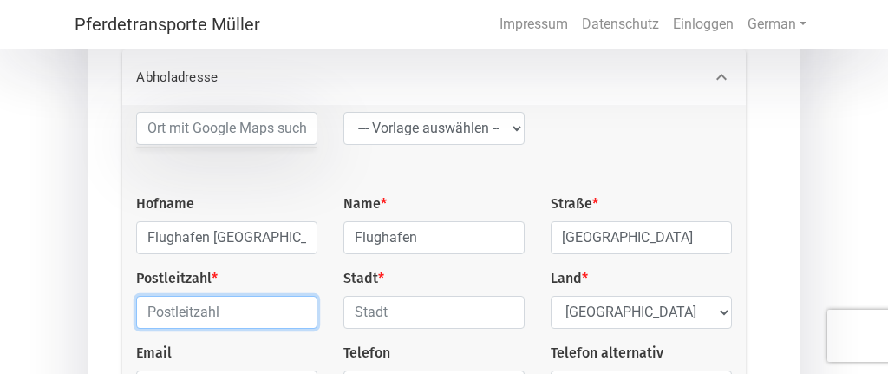
click at [252, 318] on input "text" at bounding box center [226, 312] width 181 height 33
type input "4460"
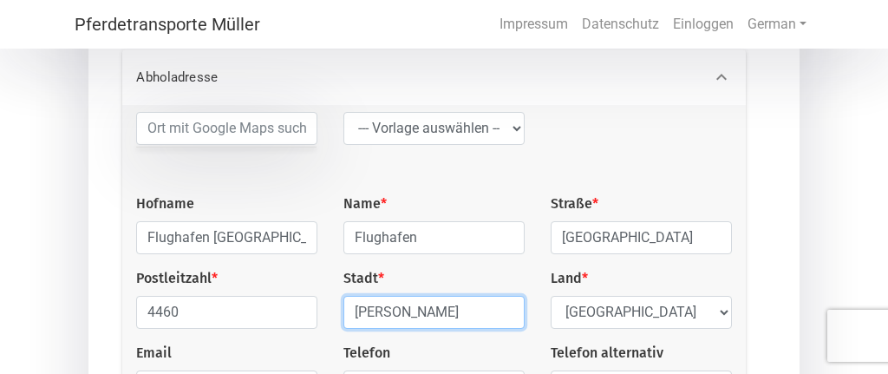
type input "[PERSON_NAME]"
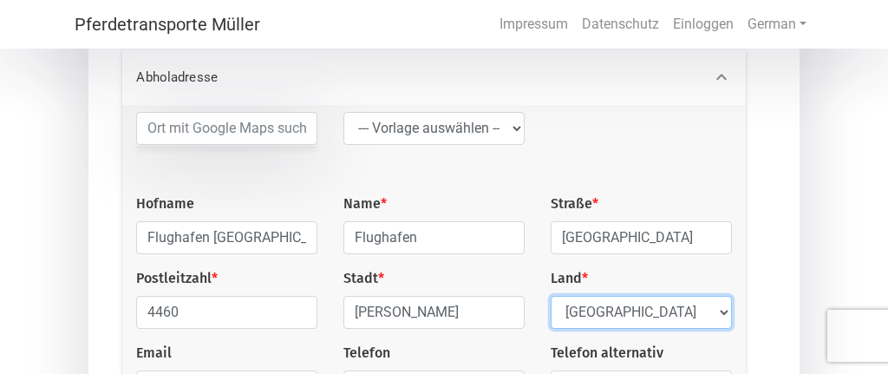
click at [551, 296] on select "Select Country [GEOGRAPHIC_DATA] [GEOGRAPHIC_DATA] [GEOGRAPHIC_DATA] [GEOGRAPHI…" at bounding box center [641, 312] width 181 height 33
select select "BE"
click option "[GEOGRAPHIC_DATA]" at bounding box center [0, 0] width 0 height 0
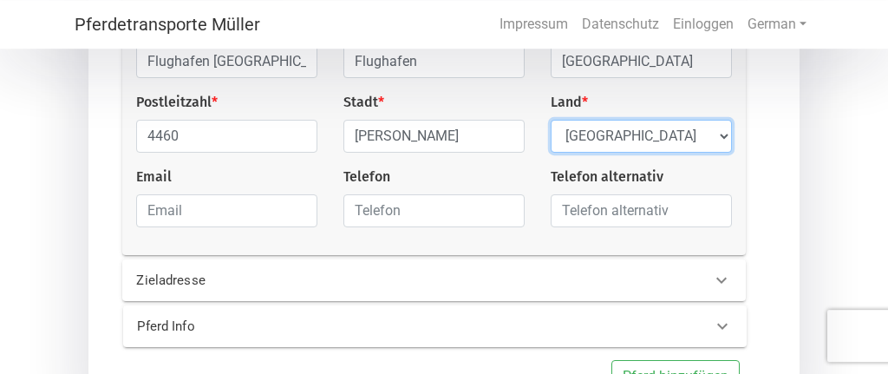
scroll to position [468, 0]
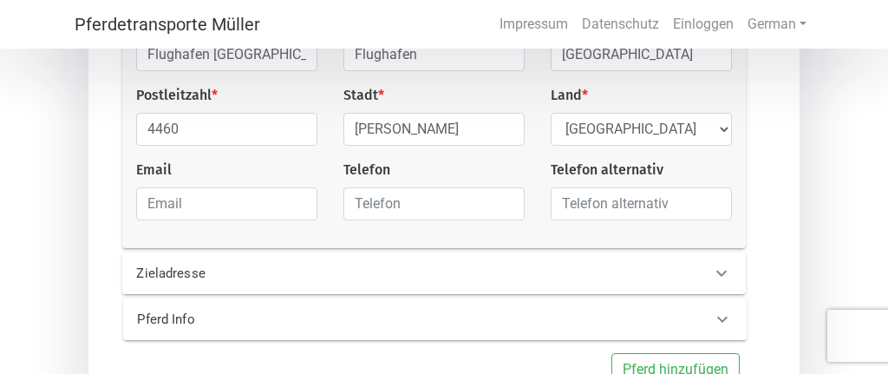
click at [465, 284] on div "Zieladresse" at bounding box center [405, 274] width 565 height 20
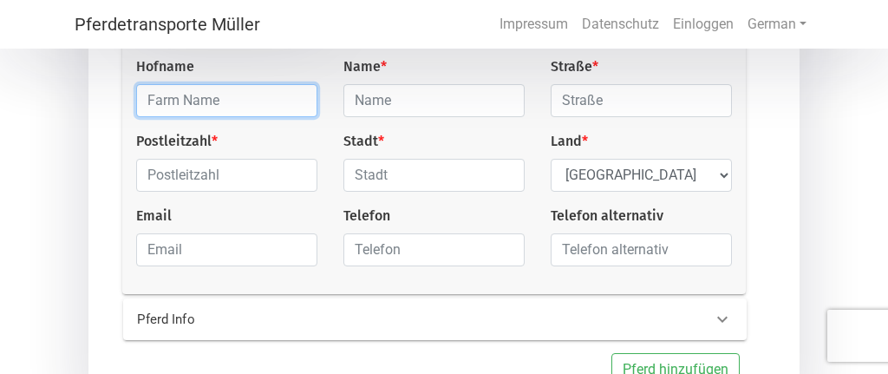
click at [226, 98] on input "text" at bounding box center [226, 100] width 181 height 33
type input "Schwendenhof"
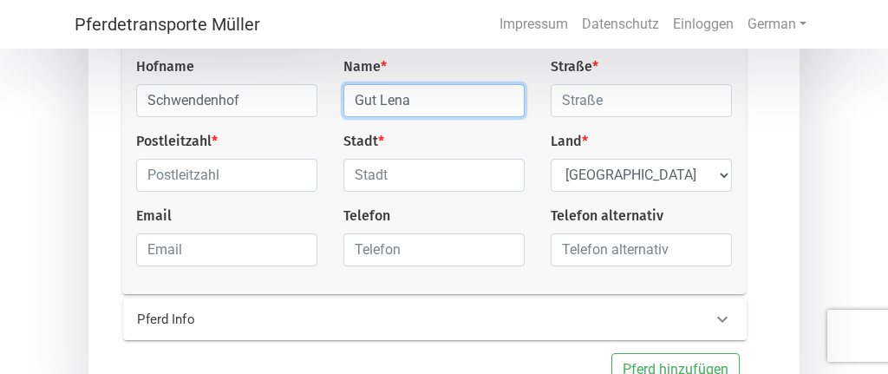
type input "Gut Lena"
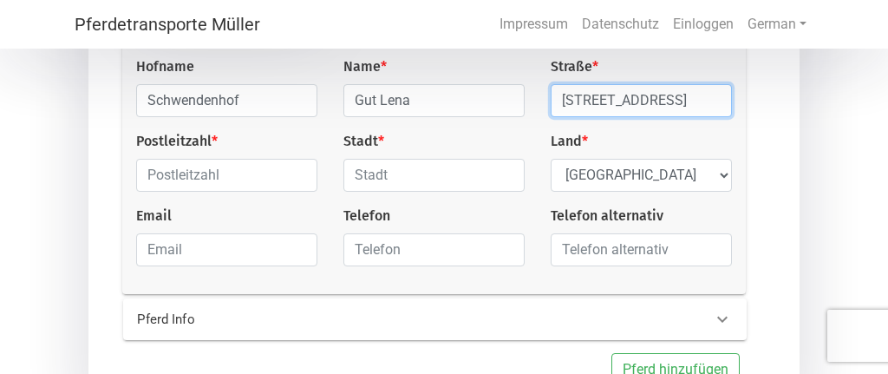
type input "[STREET_ADDRESS]"
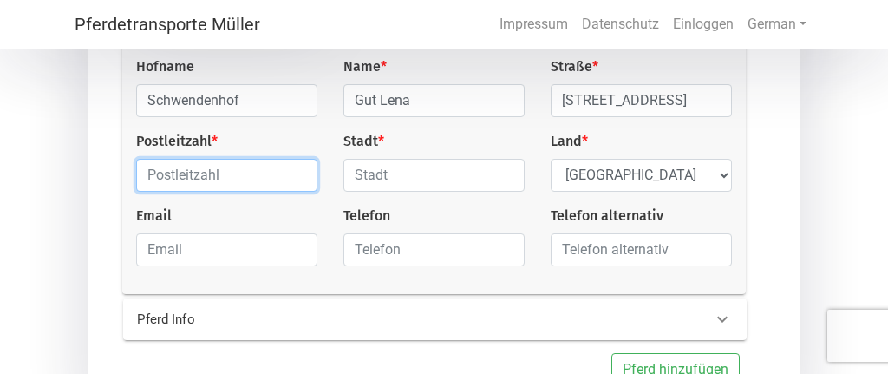
click at [241, 185] on input "text" at bounding box center [226, 175] width 181 height 33
type input "8142"
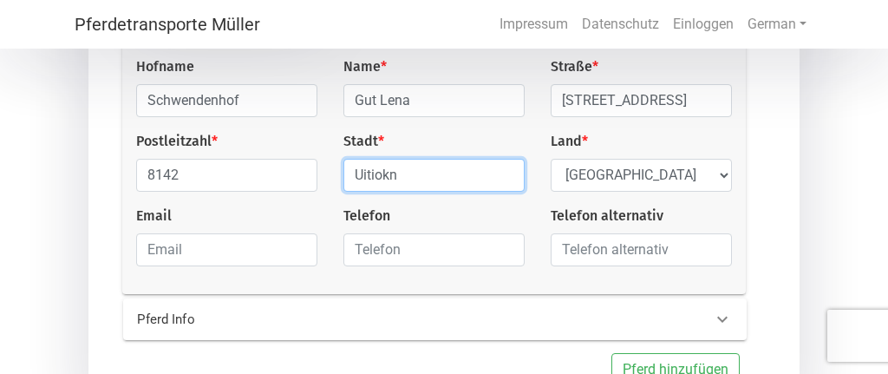
click at [398, 181] on input "Uitiokn" at bounding box center [434, 175] width 181 height 33
type input "Uitikon"
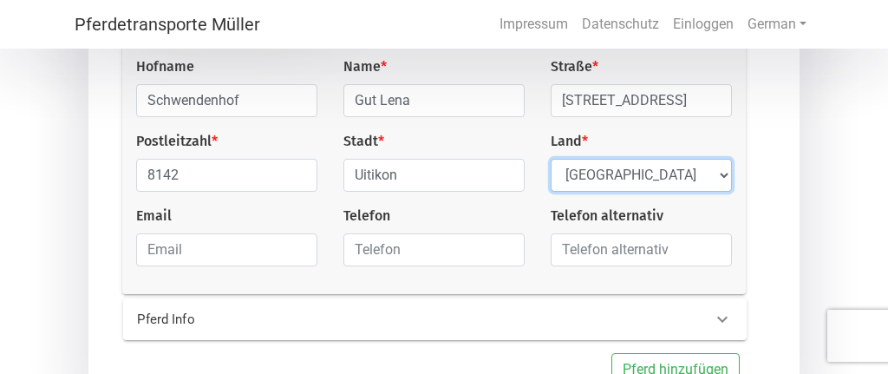
click at [551, 159] on select "Select Country [GEOGRAPHIC_DATA] [GEOGRAPHIC_DATA] [GEOGRAPHIC_DATA] [GEOGRAPHI…" at bounding box center [641, 175] width 181 height 33
select select "CH"
click option "[GEOGRAPHIC_DATA]" at bounding box center [0, 0] width 0 height 0
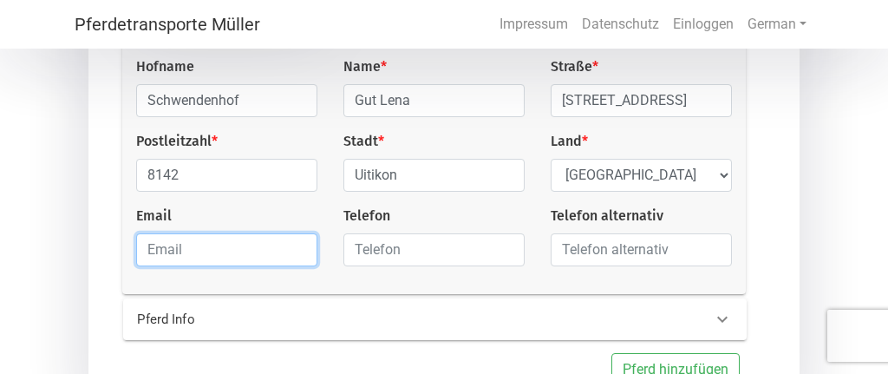
click at [267, 251] on input "email" at bounding box center [226, 249] width 181 height 33
type input "[EMAIL_ADDRESS][DOMAIN_NAME]"
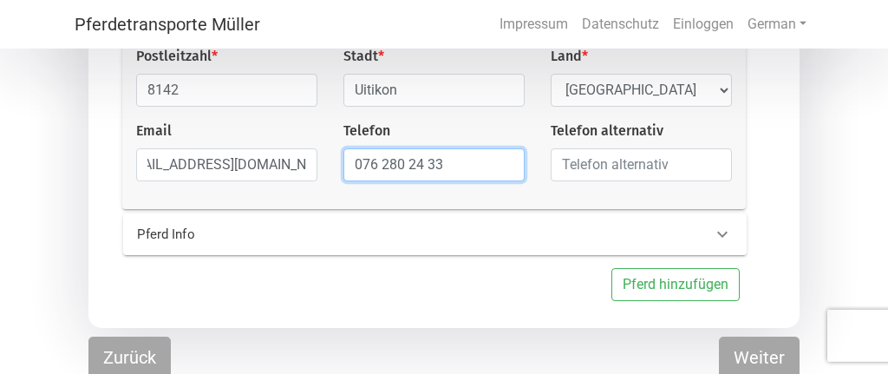
scroll to position [560, 0]
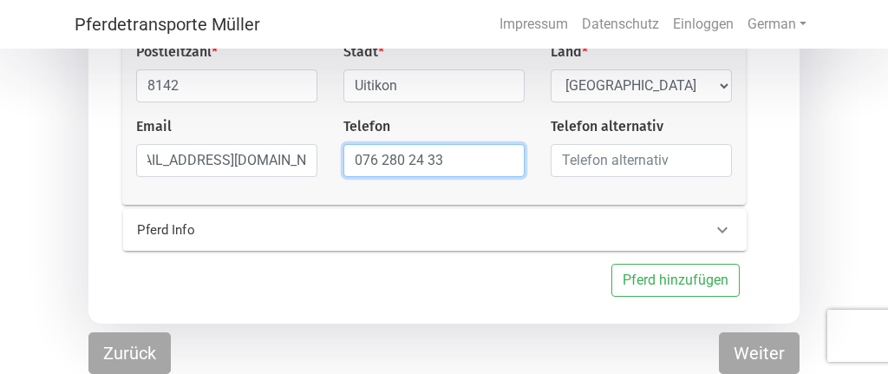
type input "076 280 24 33"
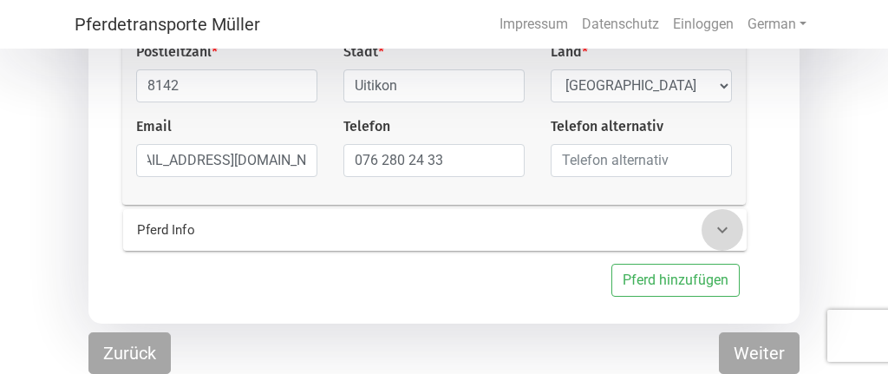
click at [724, 234] on icon at bounding box center [722, 229] width 21 height 21
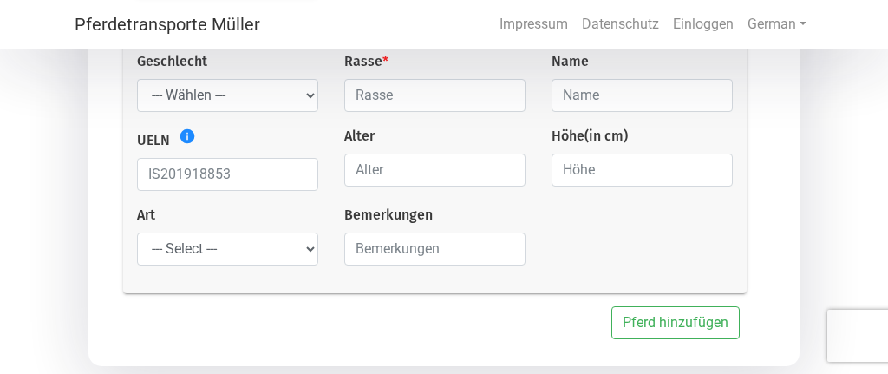
scroll to position [437, 0]
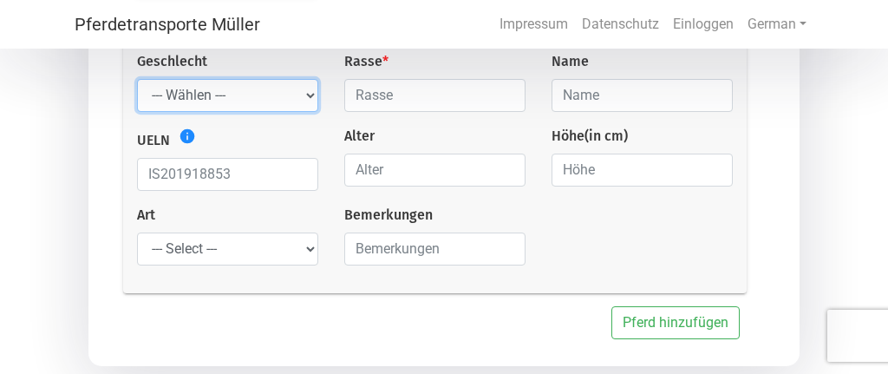
click at [137, 79] on select "--- Wählen --- Hengst Wallach Stute" at bounding box center [227, 95] width 181 height 33
select select "gelding"
click option "Wallach" at bounding box center [0, 0] width 0 height 0
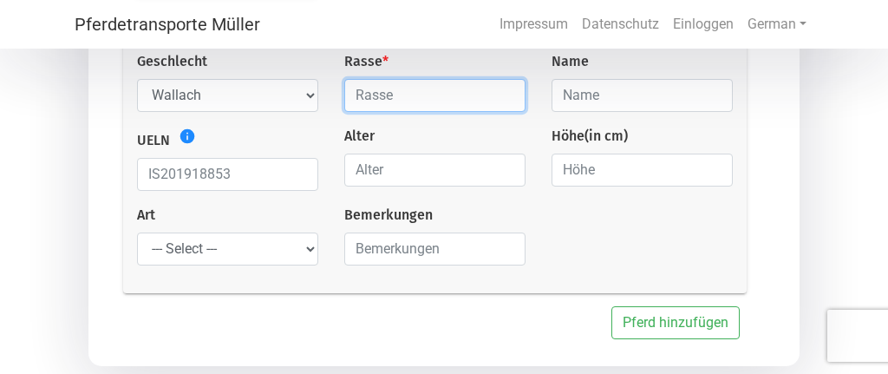
click at [432, 102] on input "text" at bounding box center [434, 95] width 181 height 33
type input "Islandpferd"
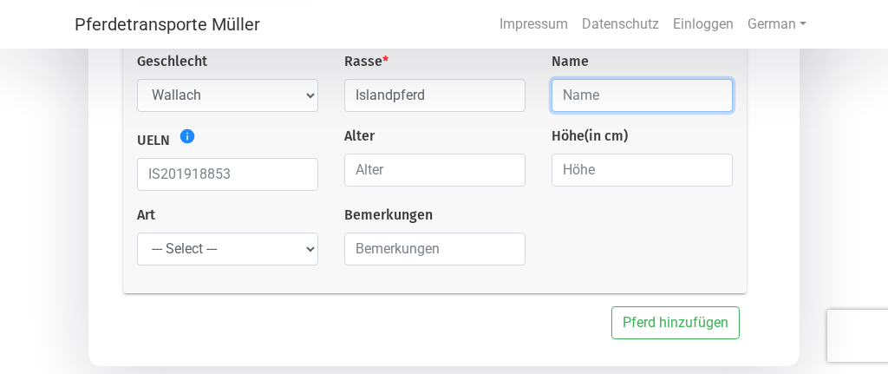
click at [605, 106] on input "text" at bounding box center [642, 95] width 181 height 33
type input "Tjörvi fra Velli II"
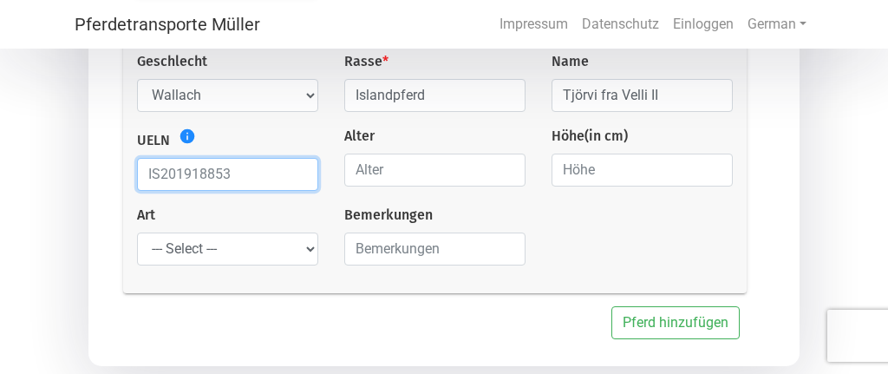
click at [247, 183] on input "text" at bounding box center [227, 174] width 181 height 33
type input "IS2021180248"
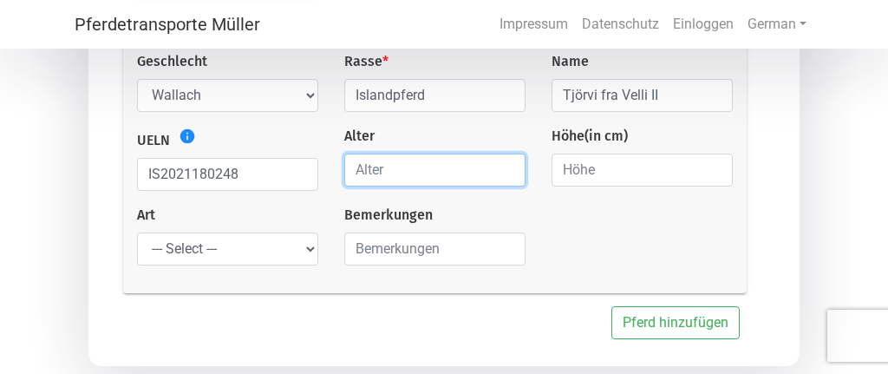
click at [438, 170] on input "number" at bounding box center [434, 170] width 181 height 33
type input "4"
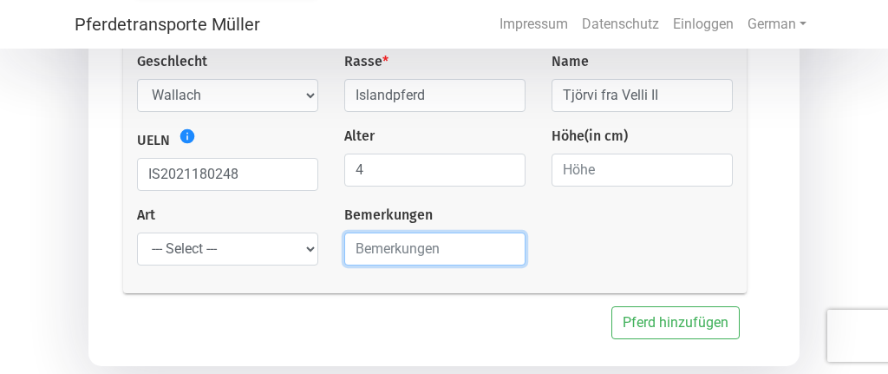
click at [399, 254] on input "text" at bounding box center [434, 248] width 181 height 33
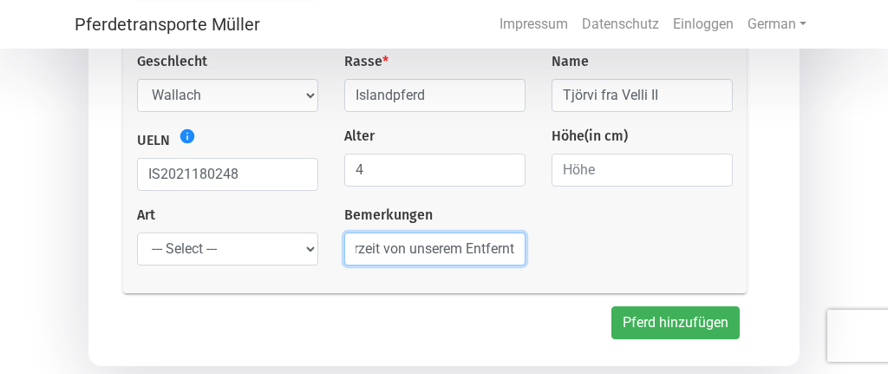
type input "Bitte mit dem Pferd von [PERSON_NAME] zusammen bringen ,ihr Hof liegt ca 10 min…"
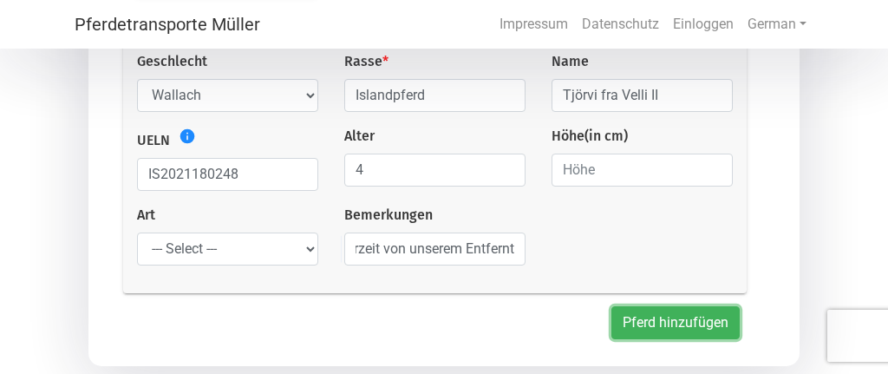
click at [662, 329] on button "Pferd hinzufügen" at bounding box center [676, 322] width 128 height 33
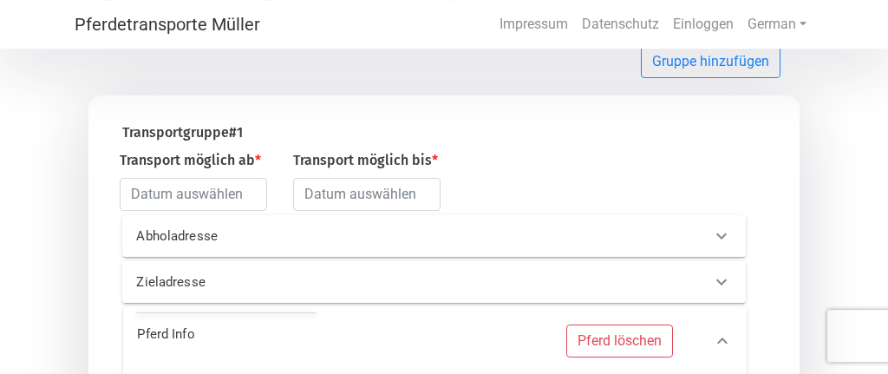
scroll to position [0, 0]
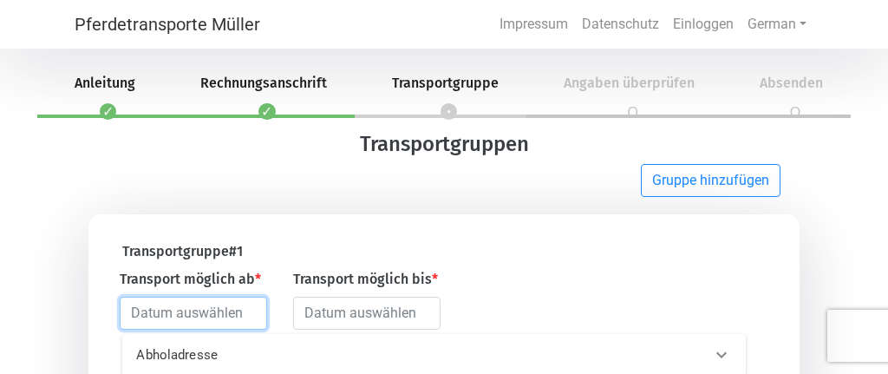
click at [159, 320] on input "text" at bounding box center [193, 313] width 147 height 33
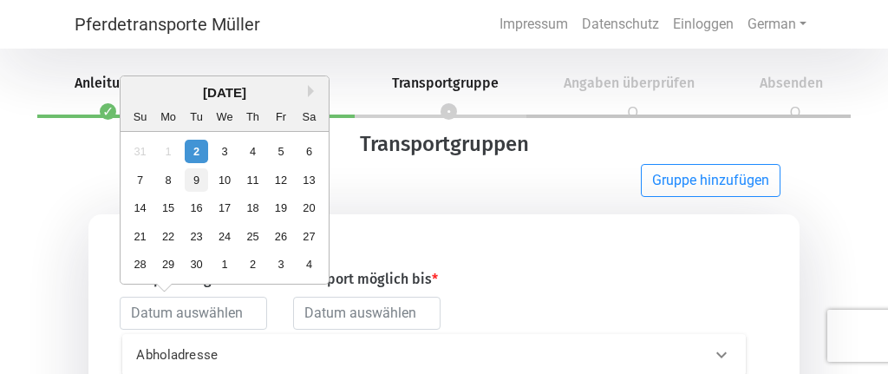
click at [192, 179] on div "9" at bounding box center [196, 179] width 23 height 23
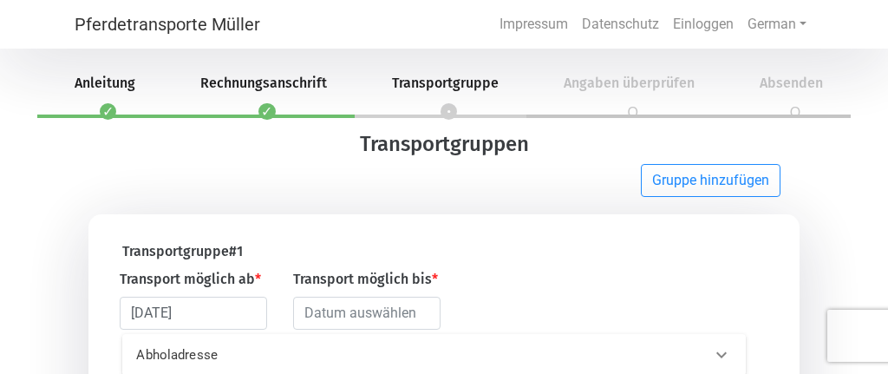
type input "[DATE]"
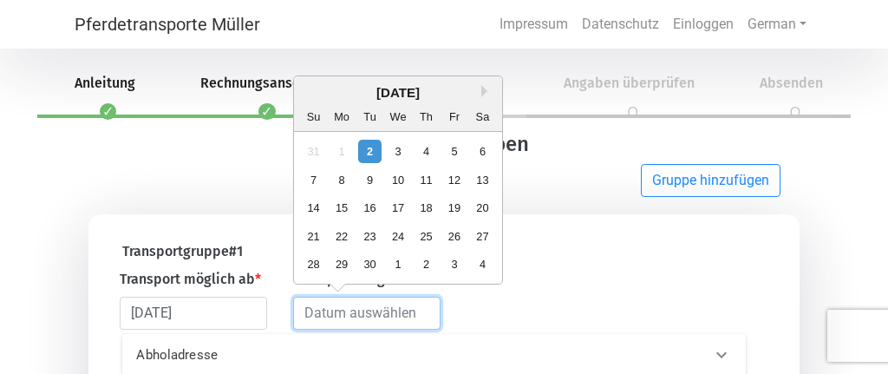
click at [311, 316] on input "text" at bounding box center [366, 313] width 147 height 33
click at [398, 177] on div "10" at bounding box center [398, 179] width 23 height 23
type input "[DATE]"
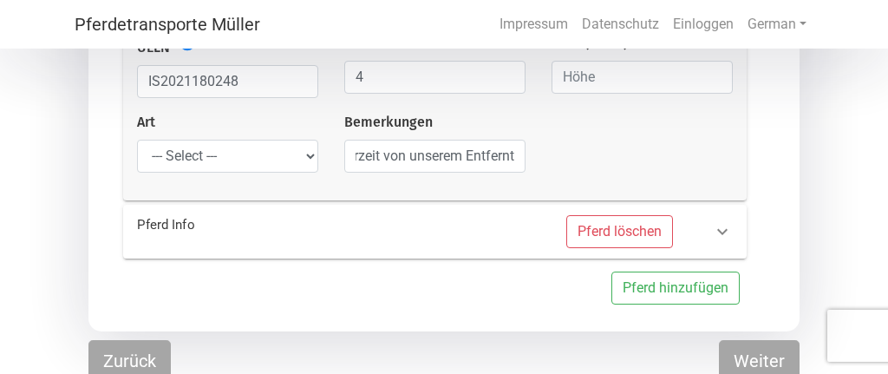
scroll to position [551, 0]
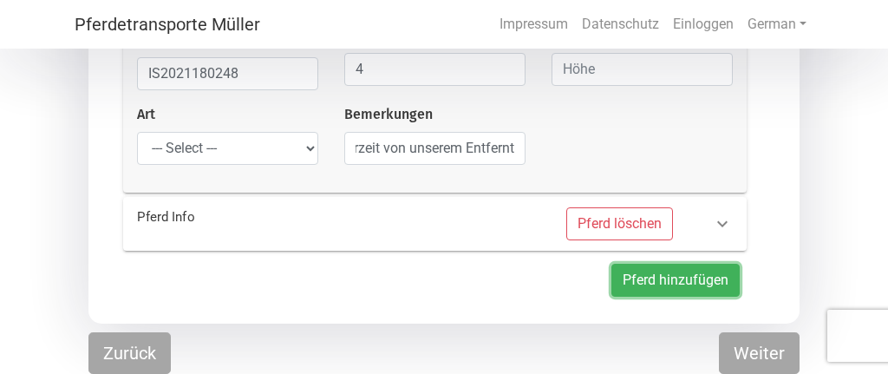
click at [664, 279] on button "Pferd hinzufügen" at bounding box center [676, 280] width 128 height 33
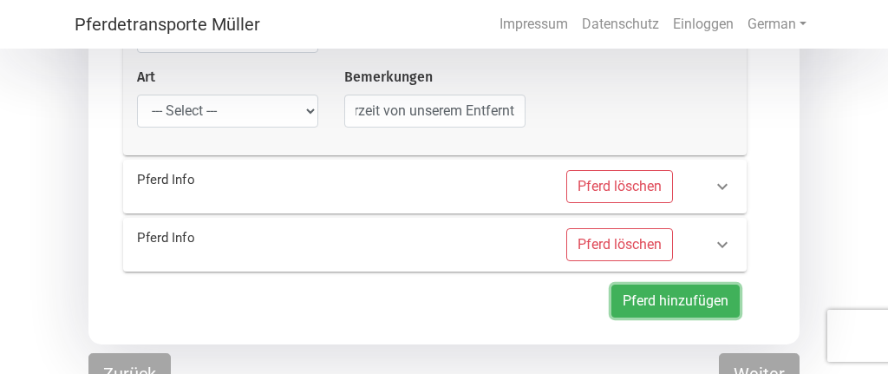
scroll to position [608, 0]
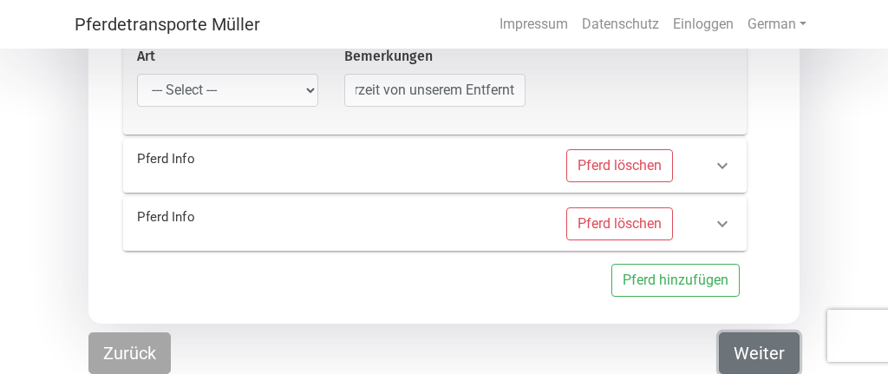
click at [748, 353] on button "Weiter" at bounding box center [759, 353] width 81 height 42
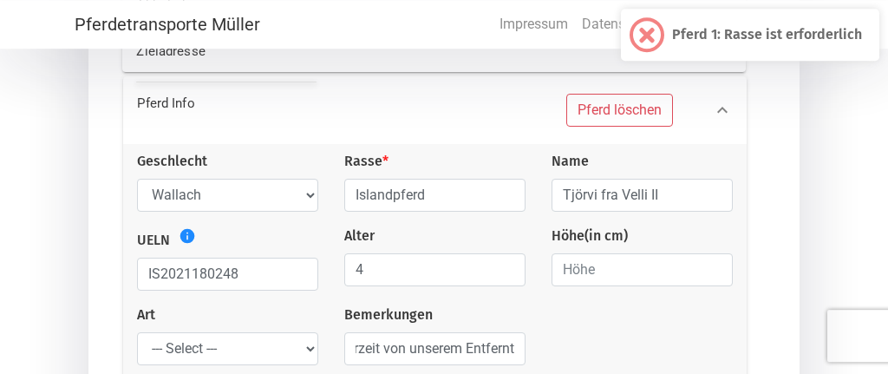
scroll to position [333, 0]
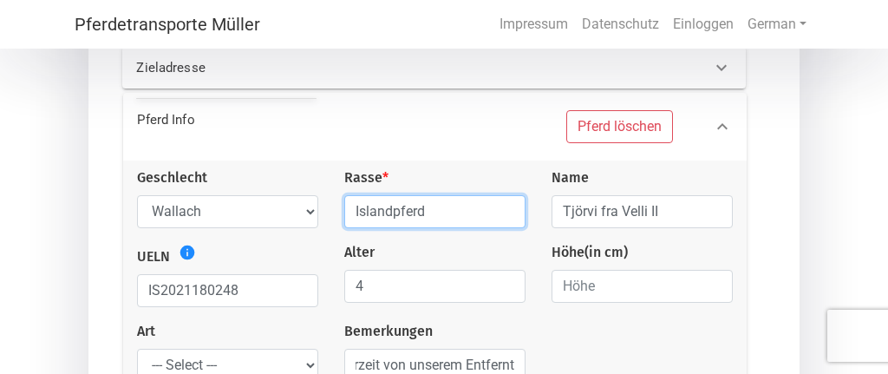
click at [448, 218] on input "Islandpferd" at bounding box center [434, 211] width 181 height 33
click at [512, 219] on input "Islandpferd" at bounding box center [434, 211] width 181 height 33
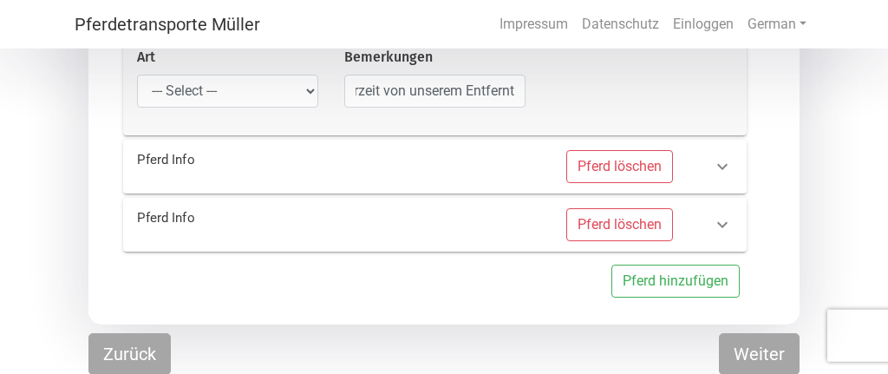
scroll to position [608, 0]
click at [749, 358] on button "Weiter" at bounding box center [759, 353] width 81 height 42
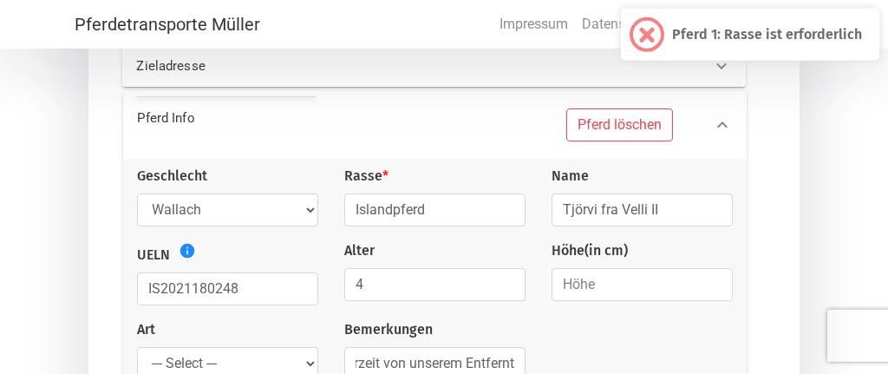
scroll to position [333, 0]
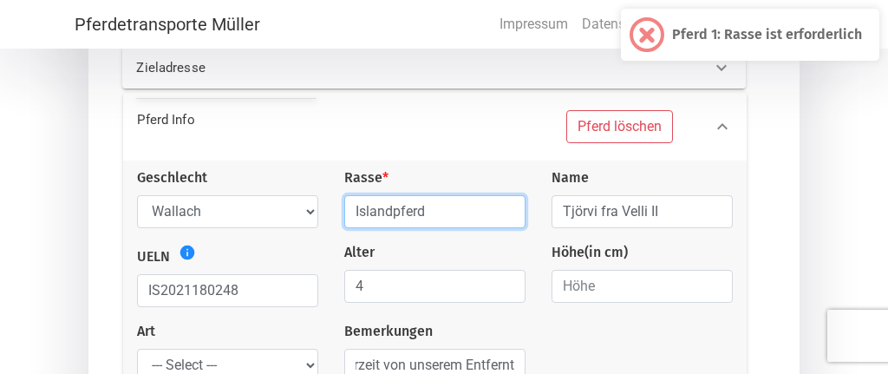
drag, startPoint x: 455, startPoint y: 216, endPoint x: 327, endPoint y: 199, distance: 128.7
click at [344, 199] on input "Islandpferd" at bounding box center [434, 211] width 181 height 33
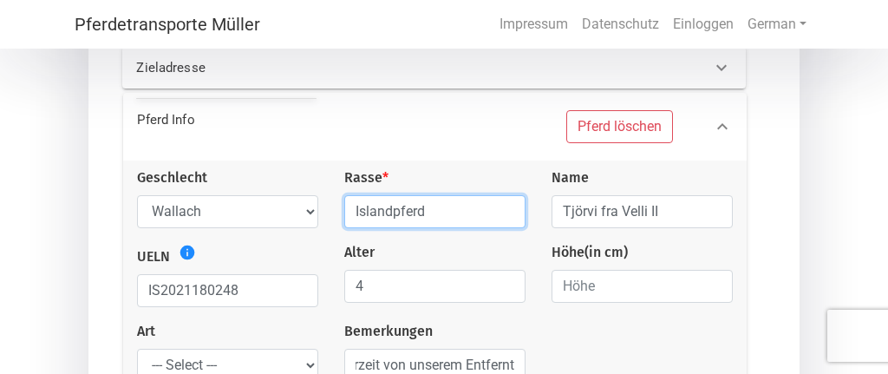
click at [477, 204] on input "Islandpferd" at bounding box center [434, 211] width 181 height 33
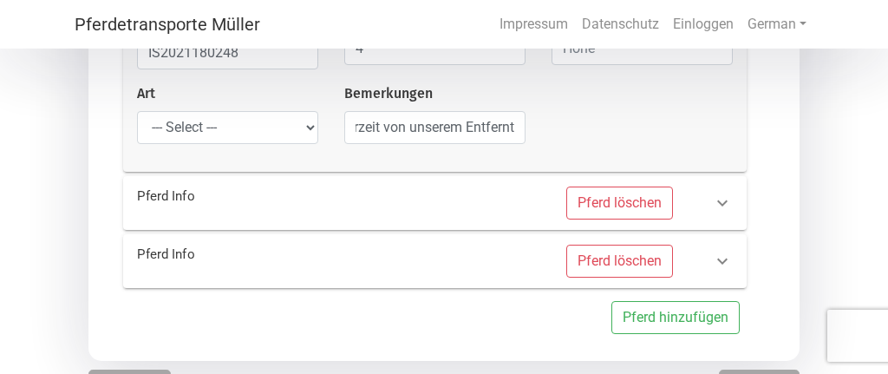
scroll to position [608, 0]
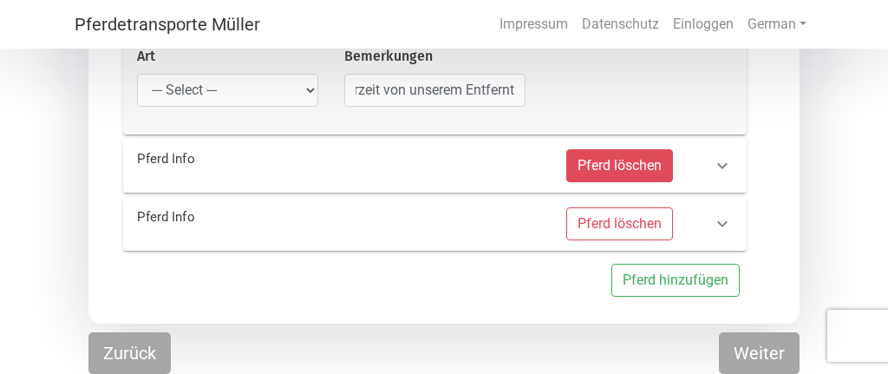
type input "Islandpferd"
click at [626, 180] on button "Pferd löschen" at bounding box center [619, 165] width 107 height 33
select select
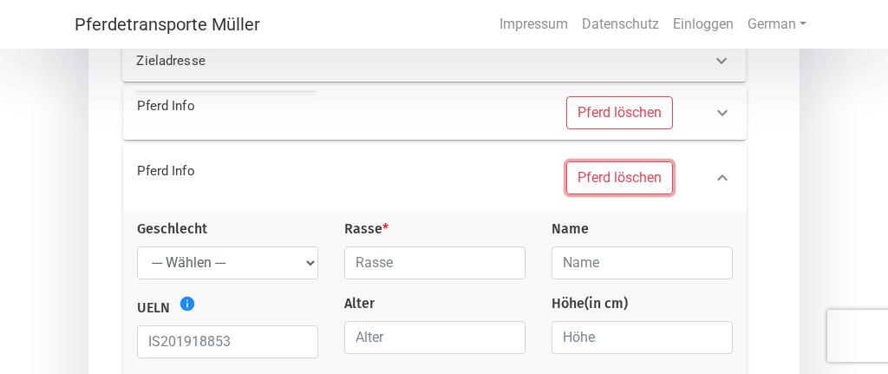
scroll to position [306, 0]
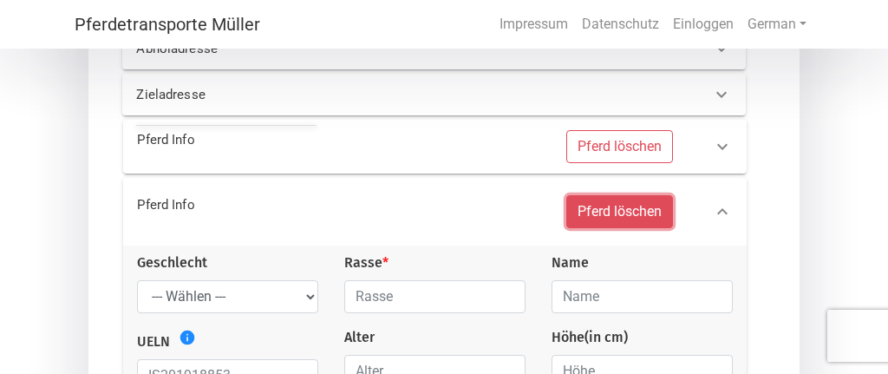
click at [622, 208] on button "Pferd löschen" at bounding box center [619, 211] width 107 height 33
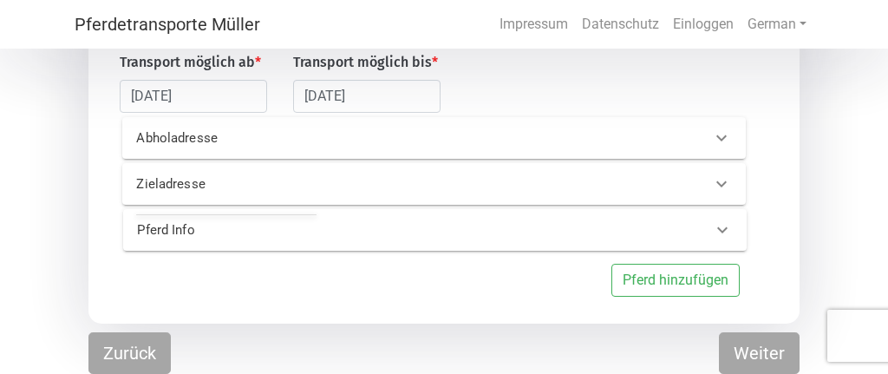
click at [572, 235] on div "Pferd Info" at bounding box center [406, 230] width 565 height 20
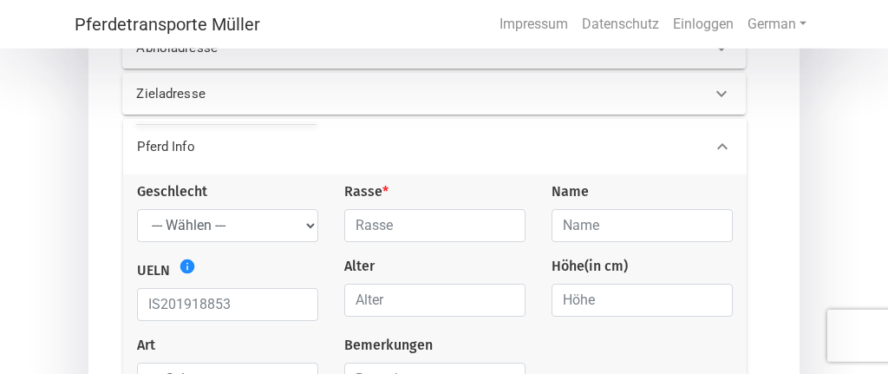
scroll to position [308, 0]
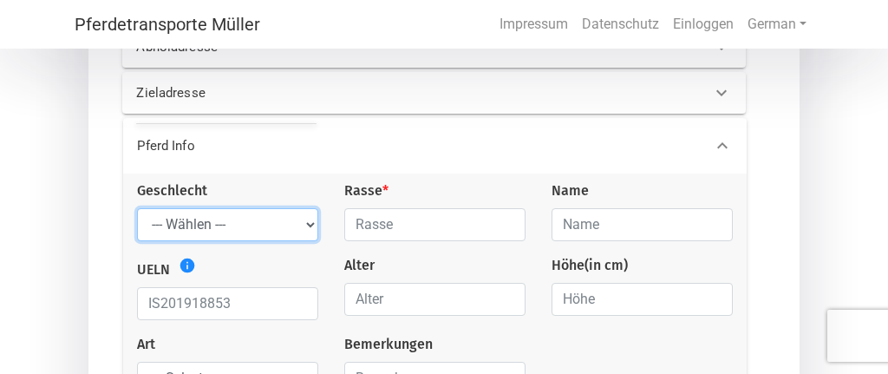
click at [137, 208] on select "--- Wählen --- Hengst Wallach Stute" at bounding box center [227, 224] width 181 height 33
select select "gelding"
click option "Wallach" at bounding box center [0, 0] width 0 height 0
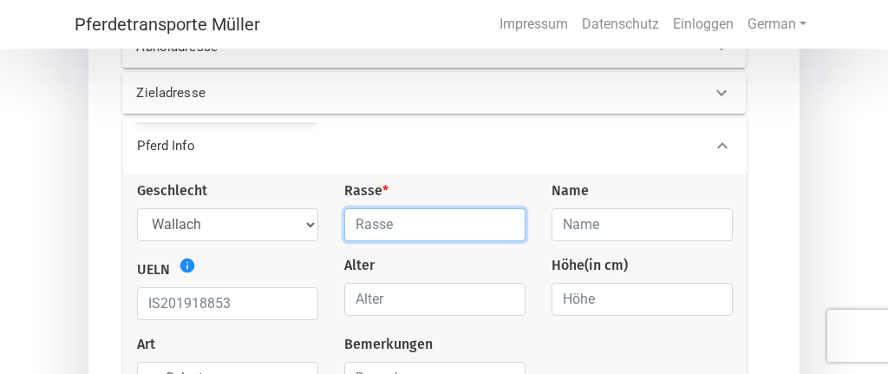
click at [390, 232] on input "text" at bounding box center [434, 224] width 181 height 33
type input "Islandpferd"
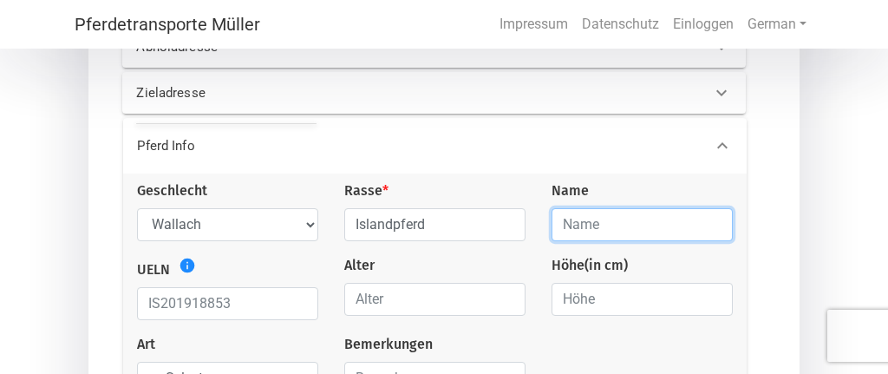
click at [580, 227] on input "text" at bounding box center [642, 224] width 181 height 33
type input "Tjörvi fra Velli II"
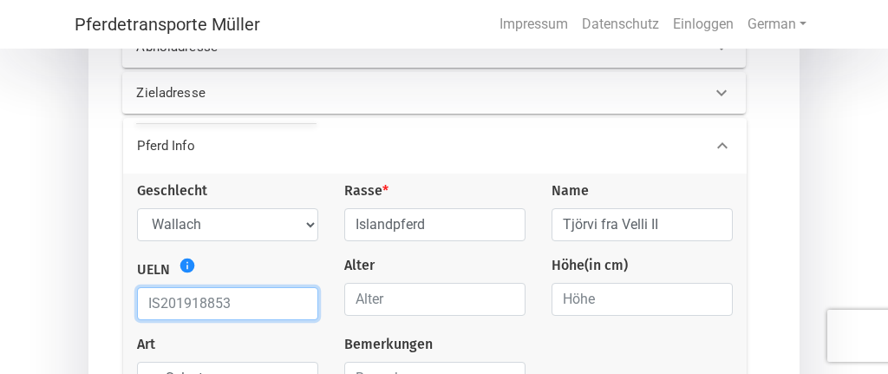
click at [244, 311] on input "text" at bounding box center [227, 303] width 181 height 33
type input "IS2021180248"
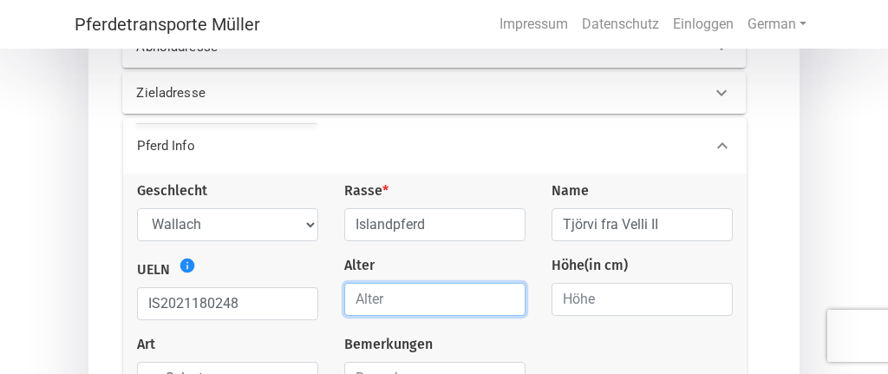
click at [431, 310] on input "number" at bounding box center [434, 299] width 181 height 33
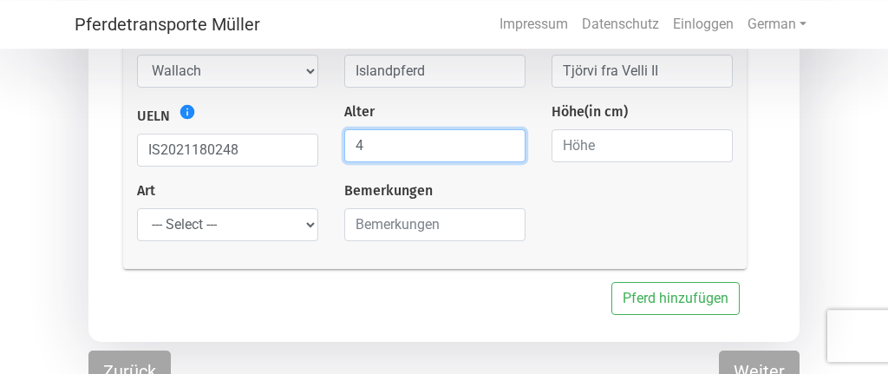
scroll to position [482, 0]
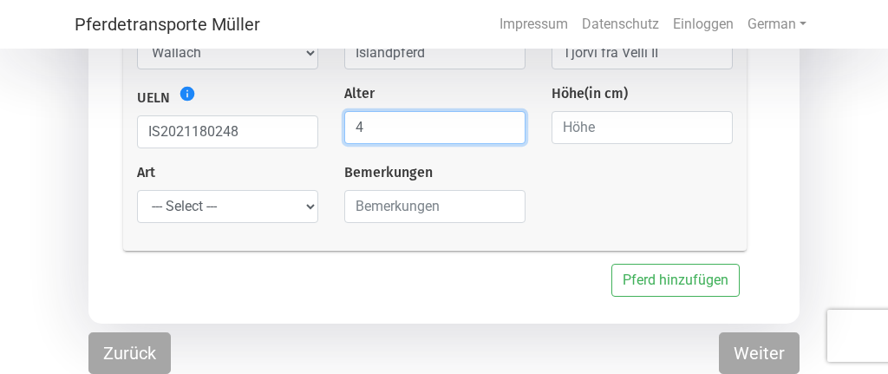
type input "4"
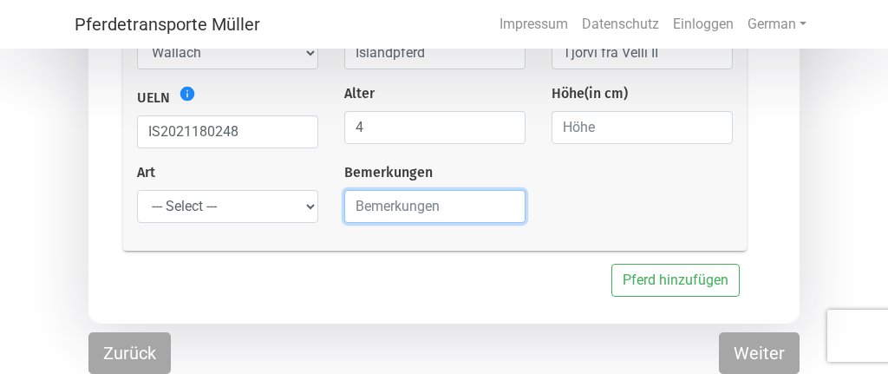
click at [384, 213] on input "text" at bounding box center [434, 206] width 181 height 33
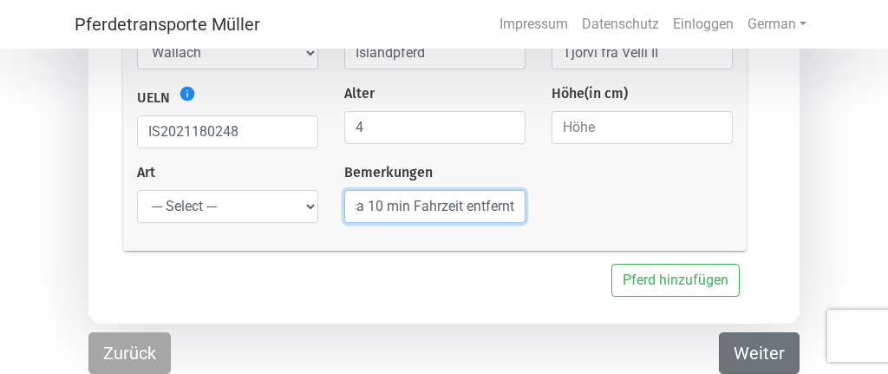
type input "bitte das Pferd mit dem gelichen Transport wie [PERSON_NAME] bringen, der Hof l…"
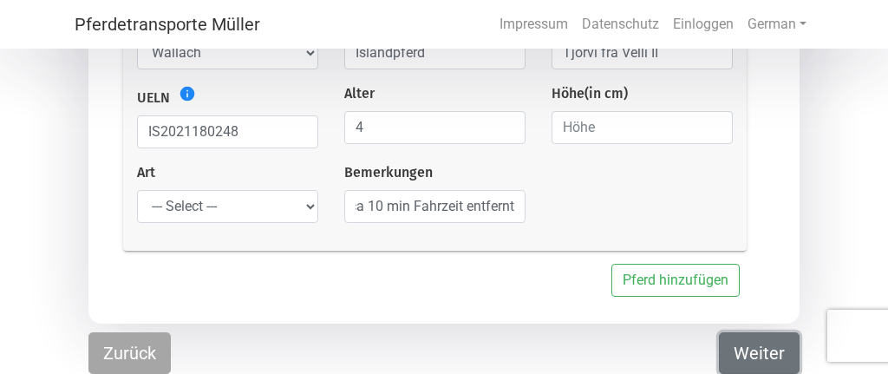
click at [762, 344] on button "Weiter" at bounding box center [759, 353] width 81 height 42
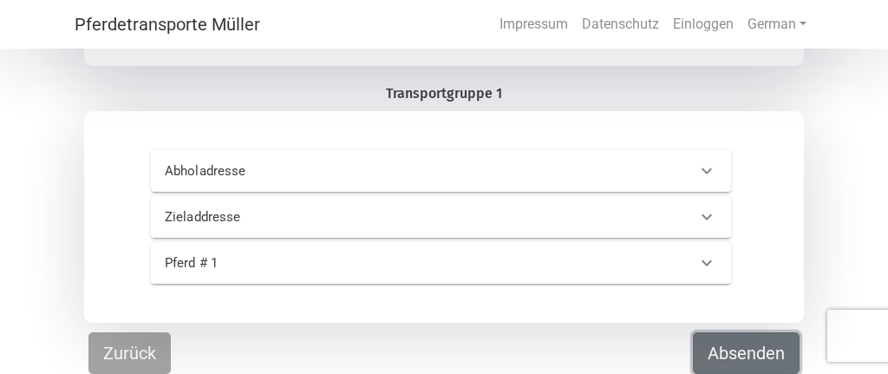
click at [728, 342] on button "Absenden" at bounding box center [746, 353] width 107 height 42
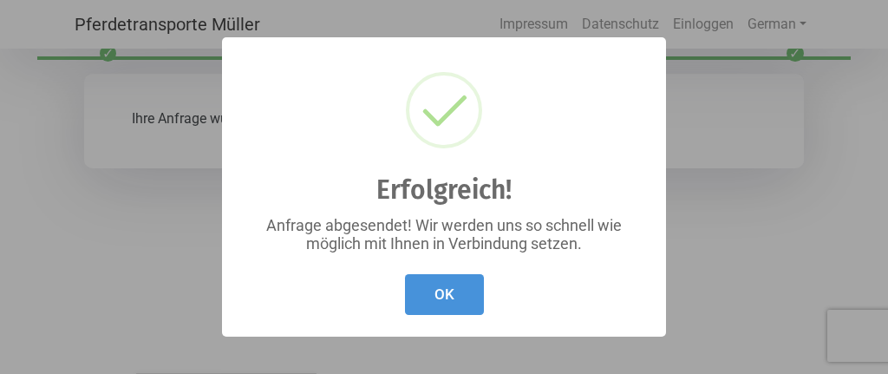
scroll to position [57, 0]
click at [459, 296] on button "OK" at bounding box center [444, 294] width 79 height 41
